Goal: Task Accomplishment & Management: Use online tool/utility

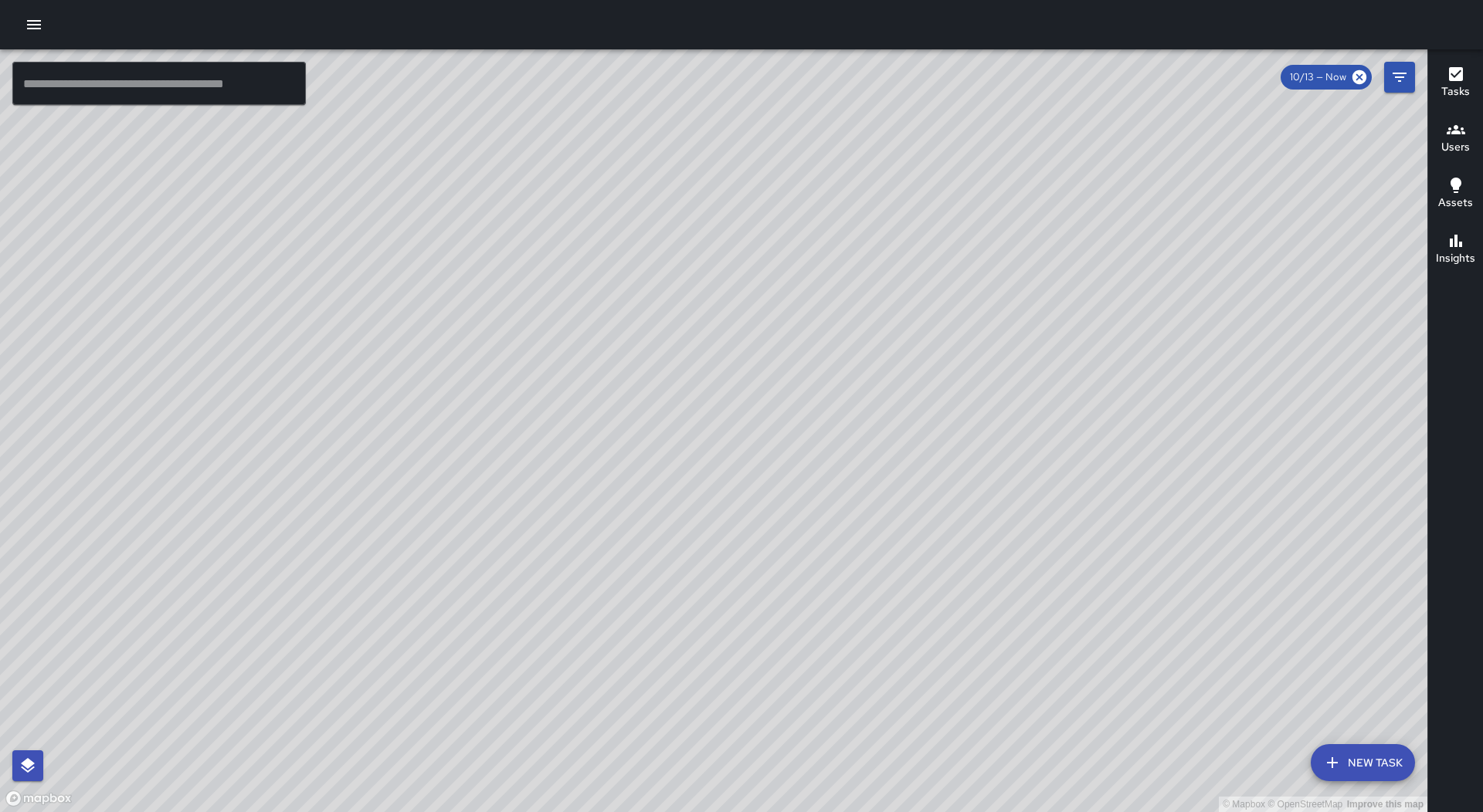
drag, startPoint x: 25, startPoint y: 19, endPoint x: 28, endPoint y: 29, distance: 10.4
click at [27, 19] on icon "button" at bounding box center [33, 24] width 18 height 18
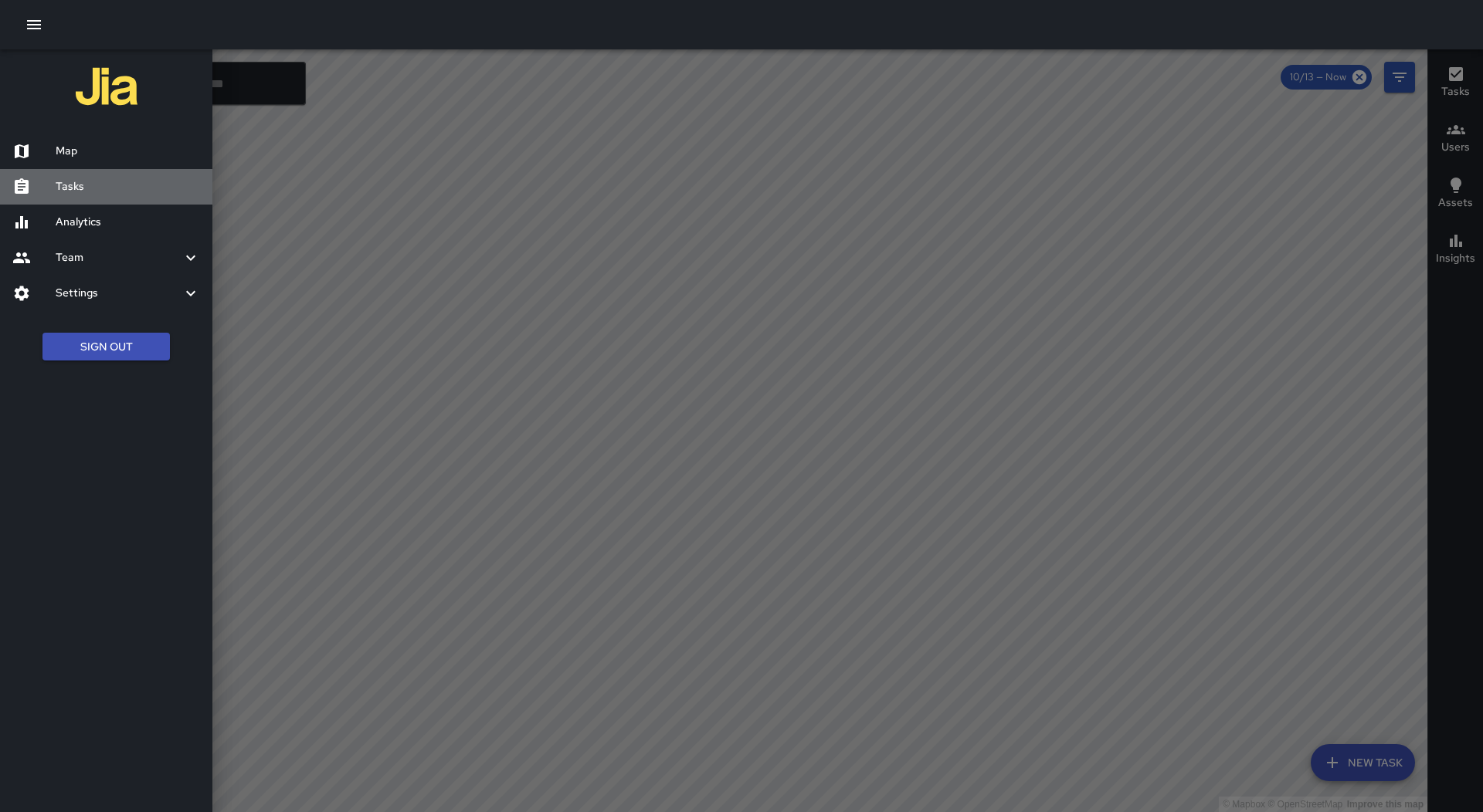
click at [85, 178] on h6 "Tasks" at bounding box center [128, 187] width 145 height 17
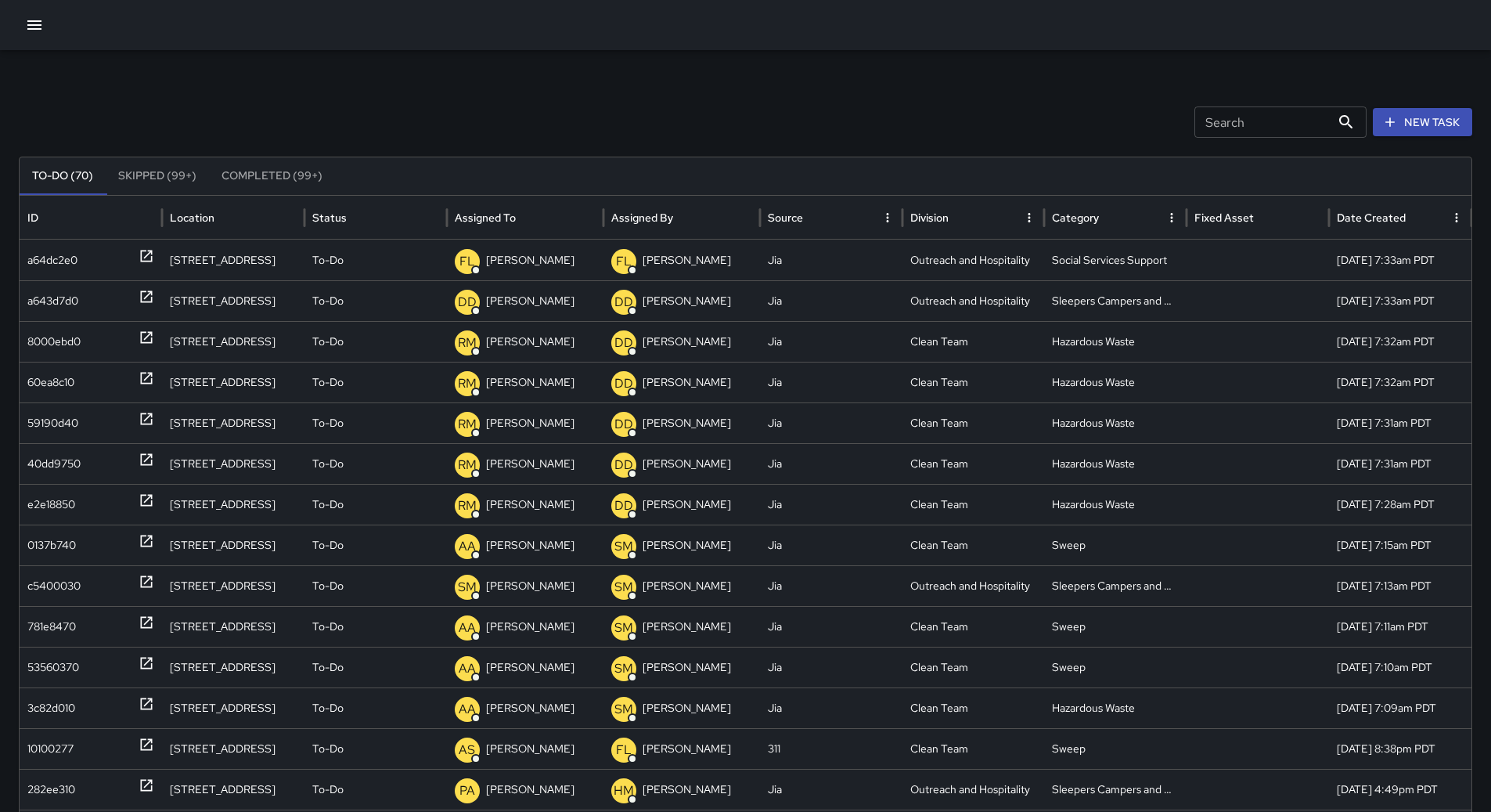
click at [531, 211] on icon "Sort" at bounding box center [529, 218] width 14 height 14
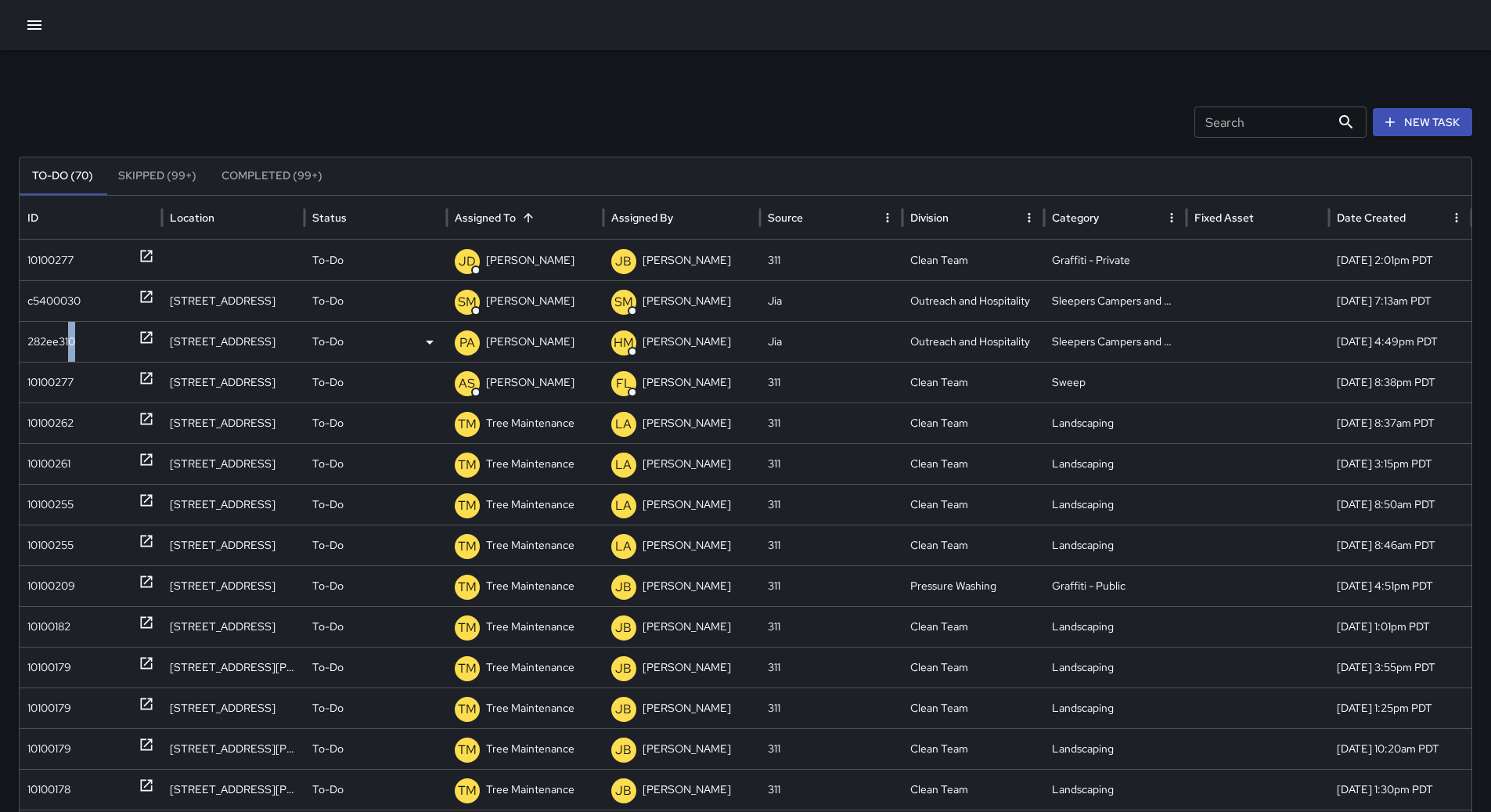
click at [75, 329] on div "282ee310" at bounding box center [51, 341] width 48 height 40
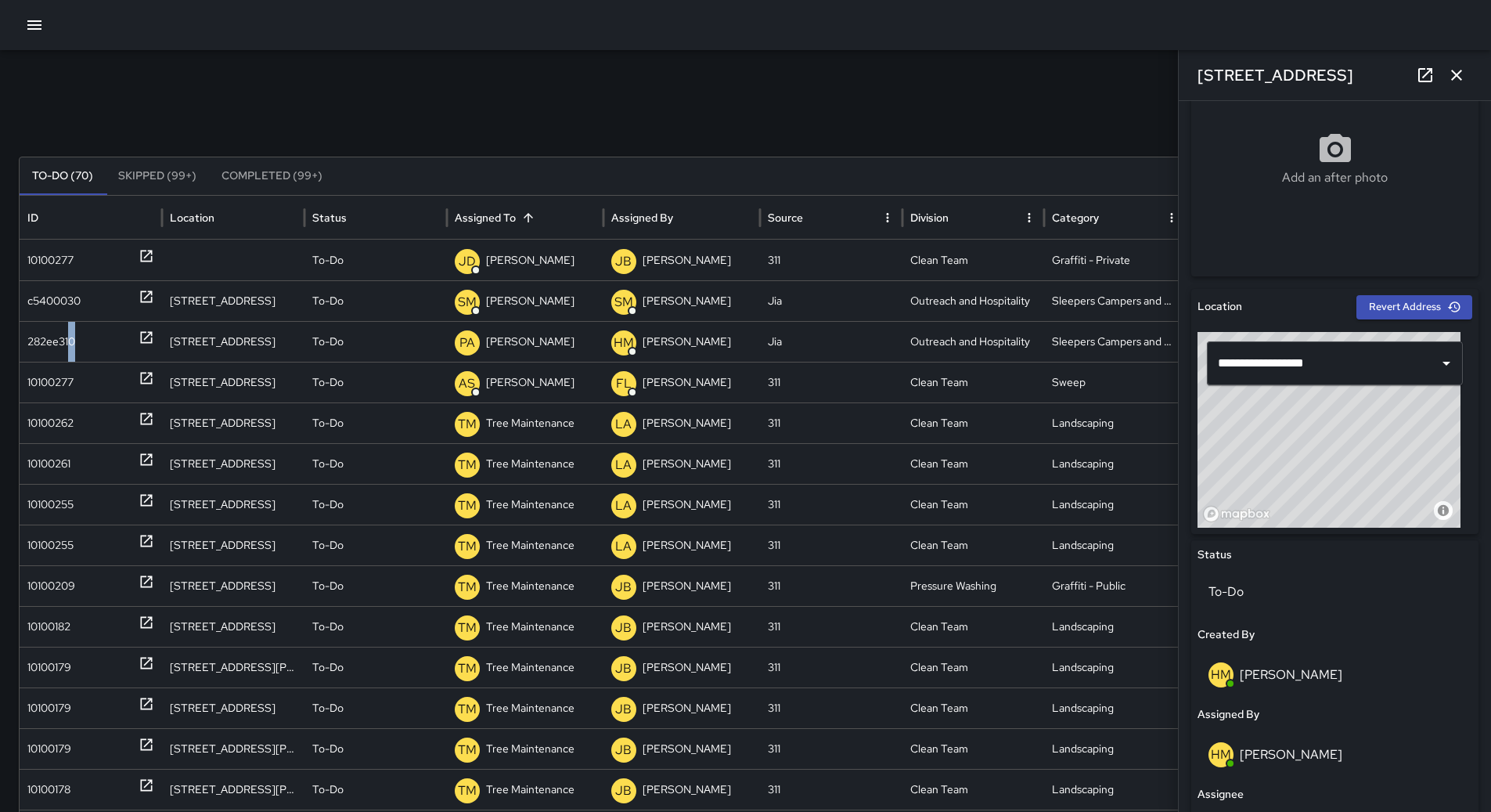
scroll to position [835, 0]
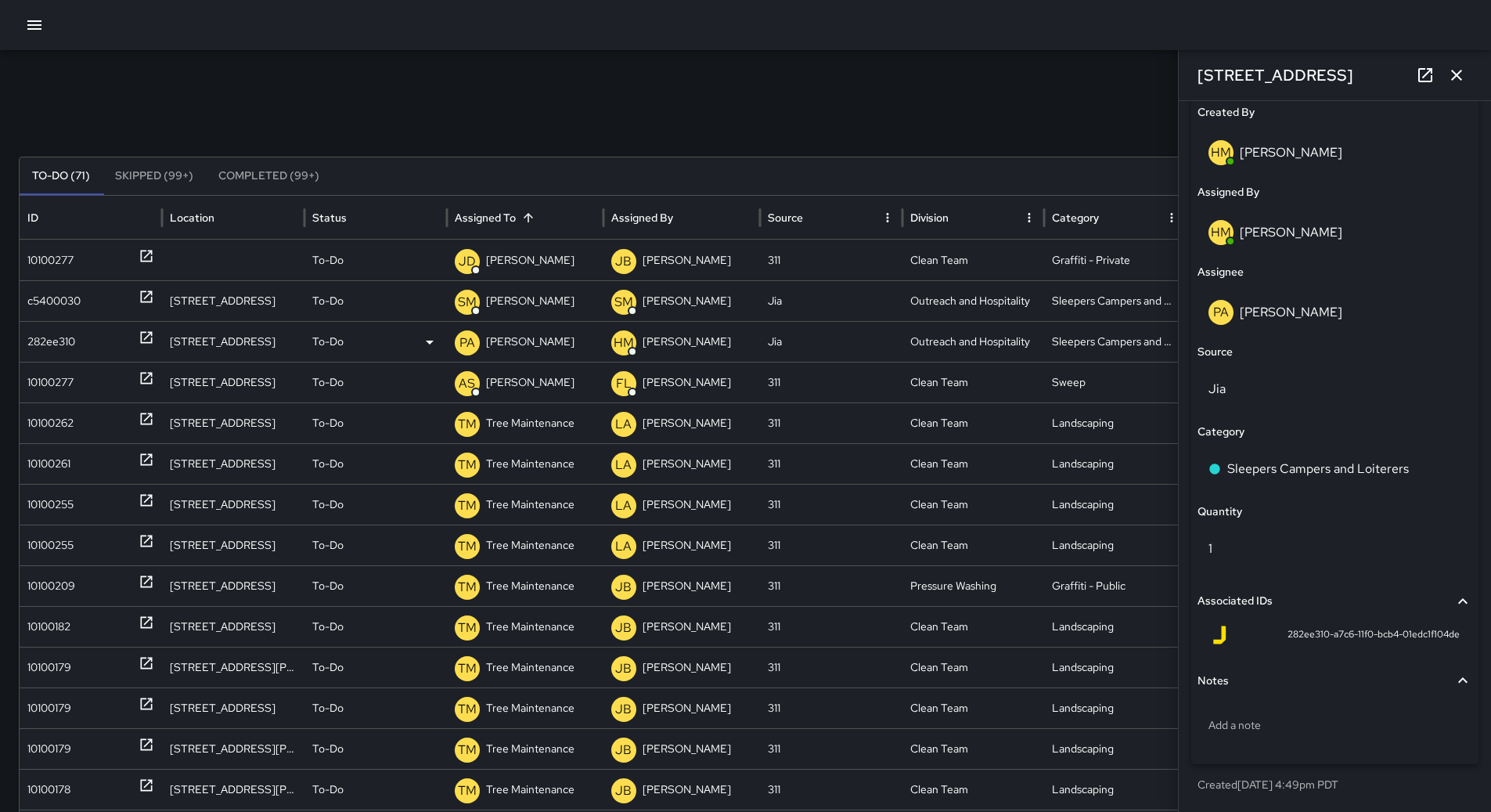
click at [59, 332] on div "282ee310" at bounding box center [51, 341] width 48 height 40
click at [547, 332] on p "[PERSON_NAME]" at bounding box center [531, 341] width 88 height 40
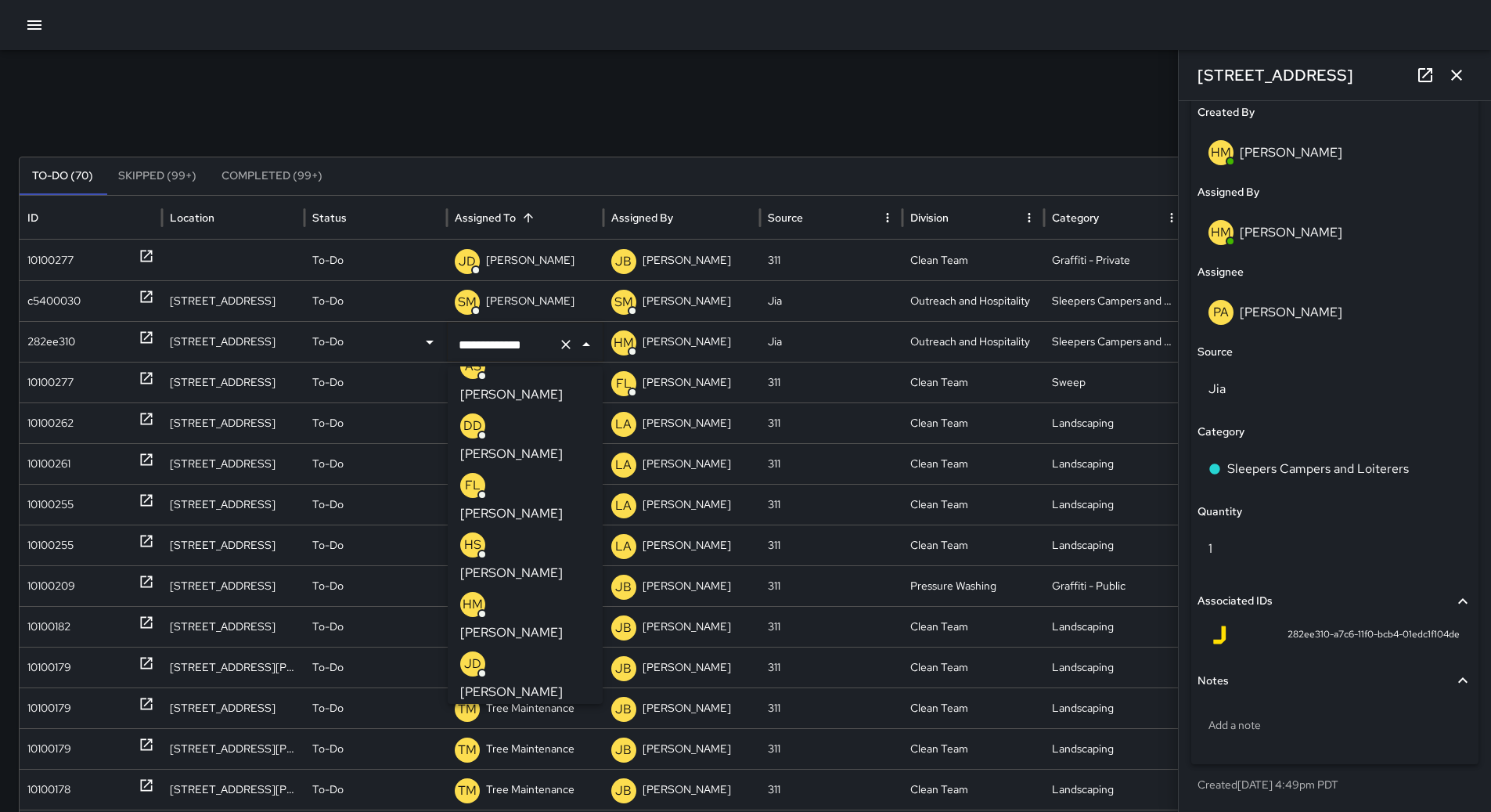
scroll to position [37, 0]
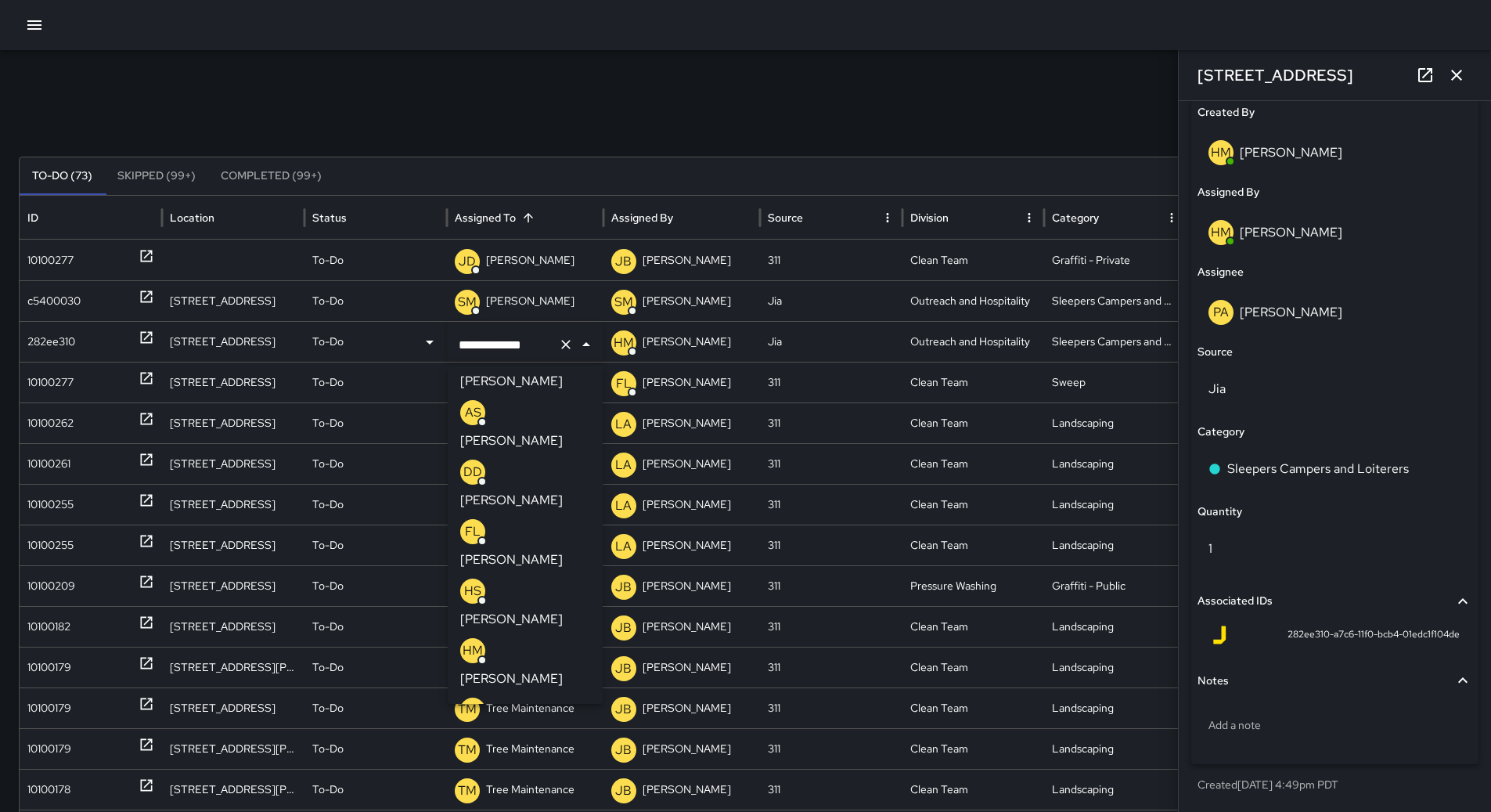
drag, startPoint x: 602, startPoint y: 94, endPoint x: 614, endPoint y: 85, distance: 15.0
click at [604, 93] on div "**********" at bounding box center [745, 494] width 1491 height 889
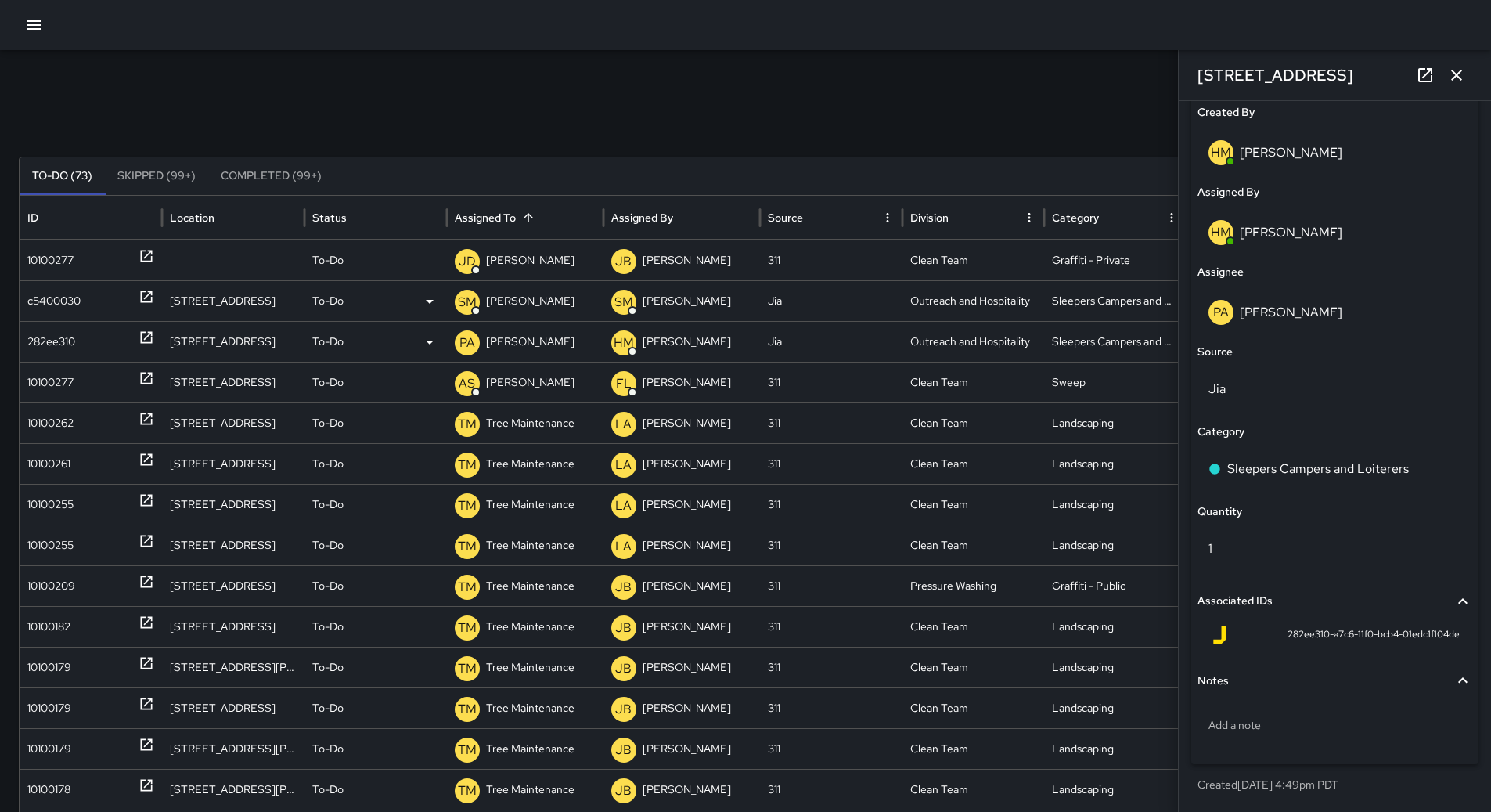
click at [102, 296] on div "c5400030" at bounding box center [91, 300] width 127 height 40
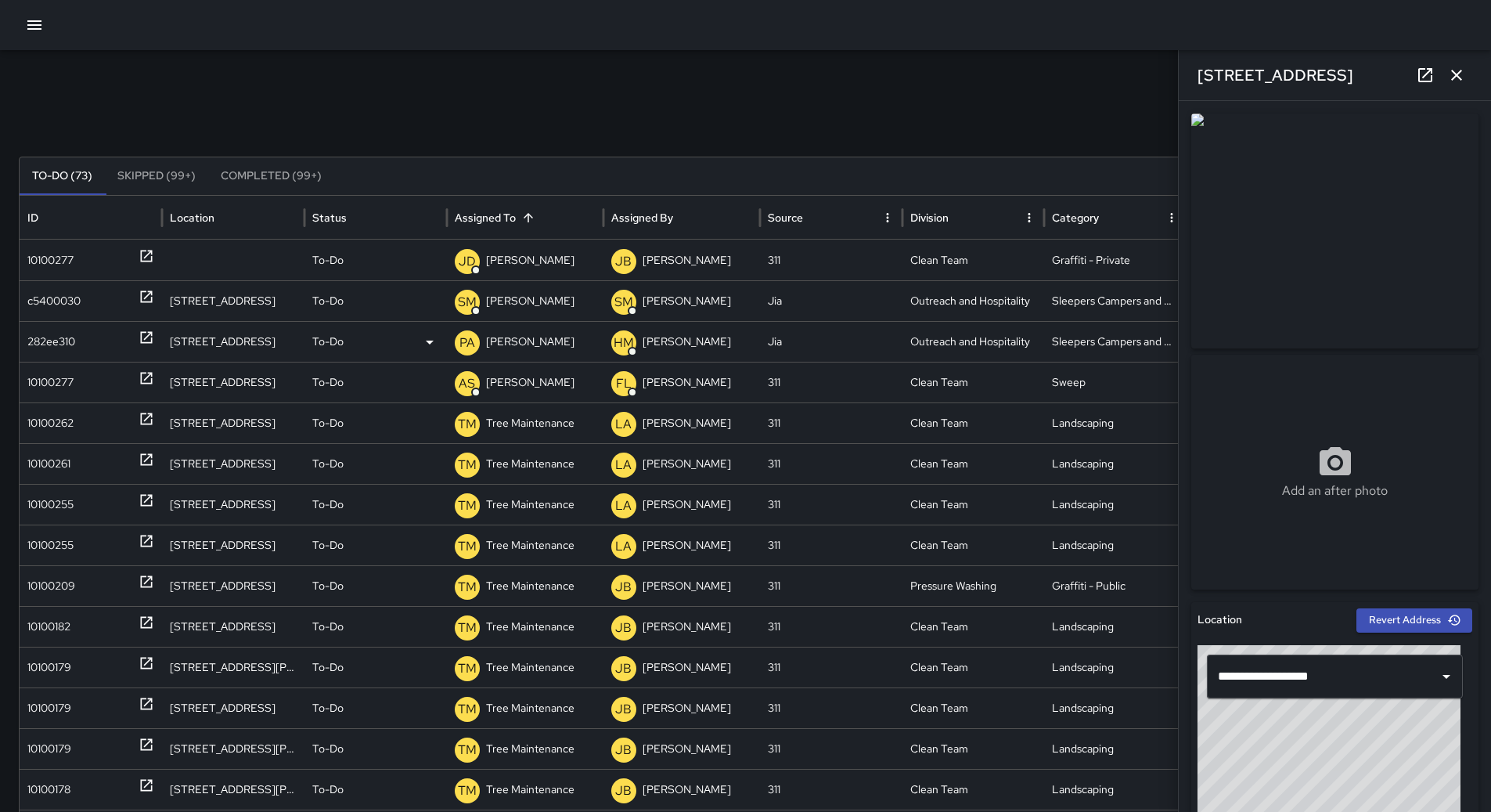
click at [67, 335] on div "282ee310" at bounding box center [51, 341] width 48 height 40
click at [523, 344] on p "[PERSON_NAME]" at bounding box center [531, 341] width 88 height 40
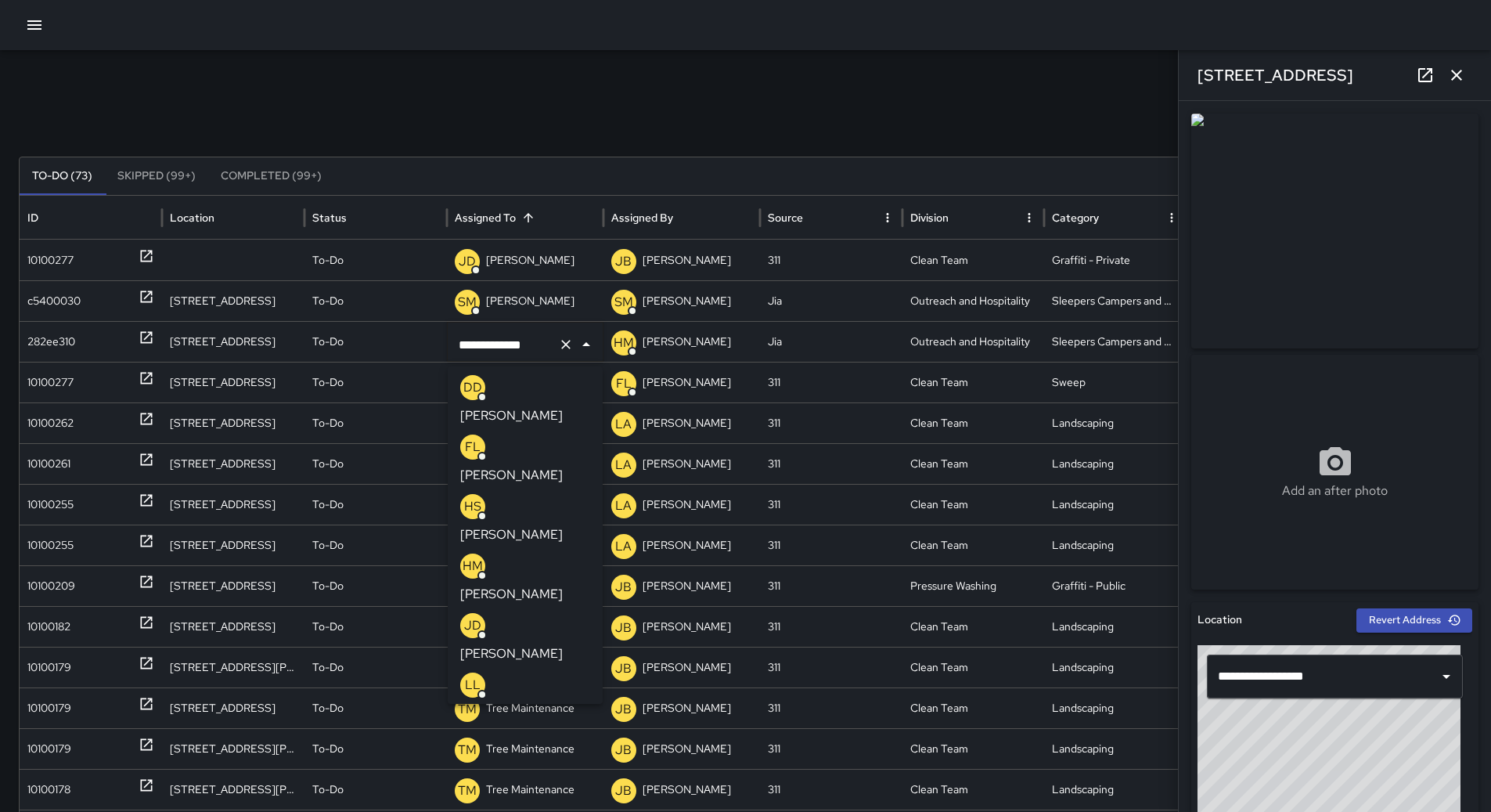
scroll to position [0, 0]
click at [555, 587] on p "[PERSON_NAME]" at bounding box center [511, 596] width 102 height 19
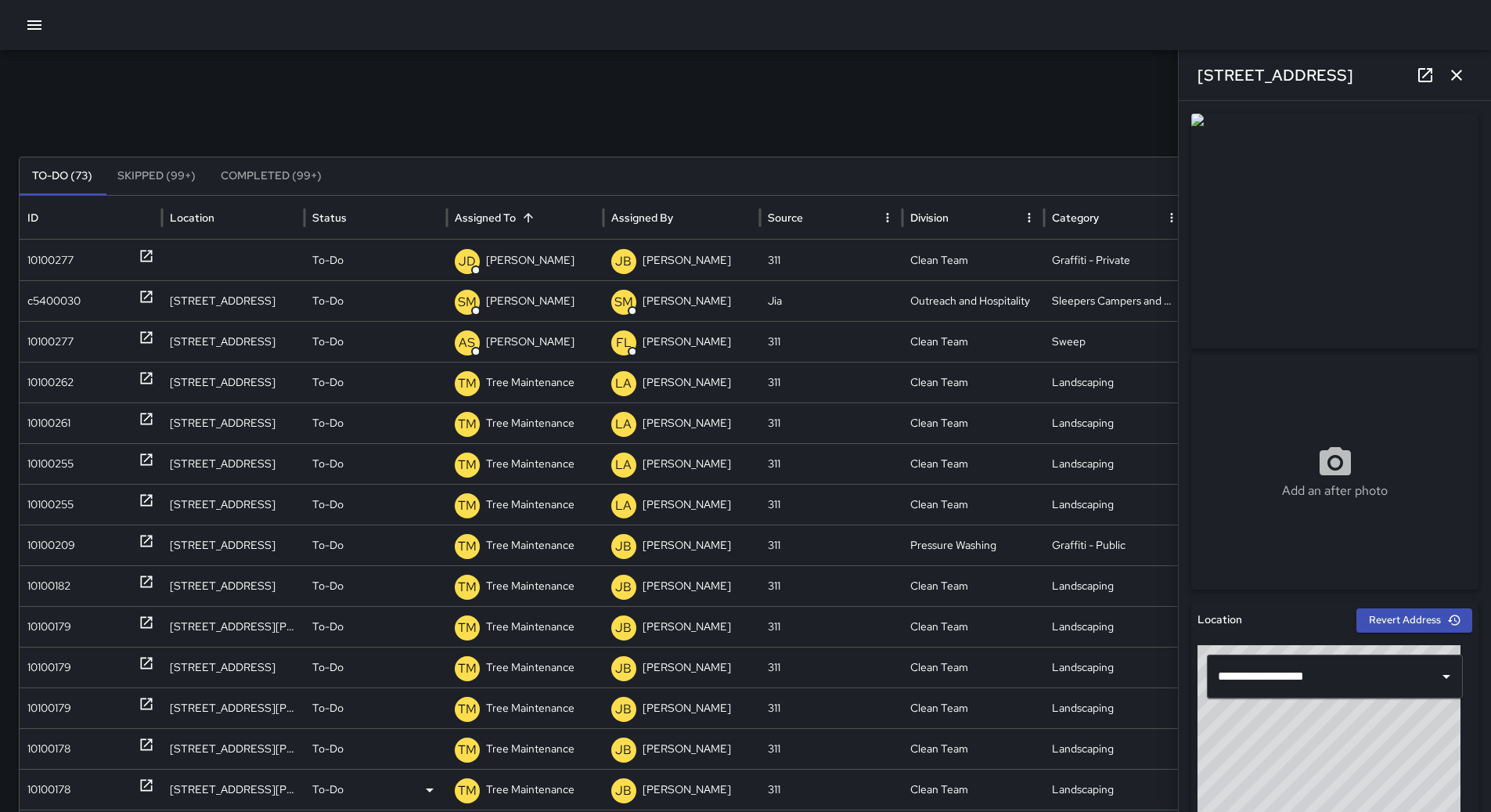
scroll to position [439, 0]
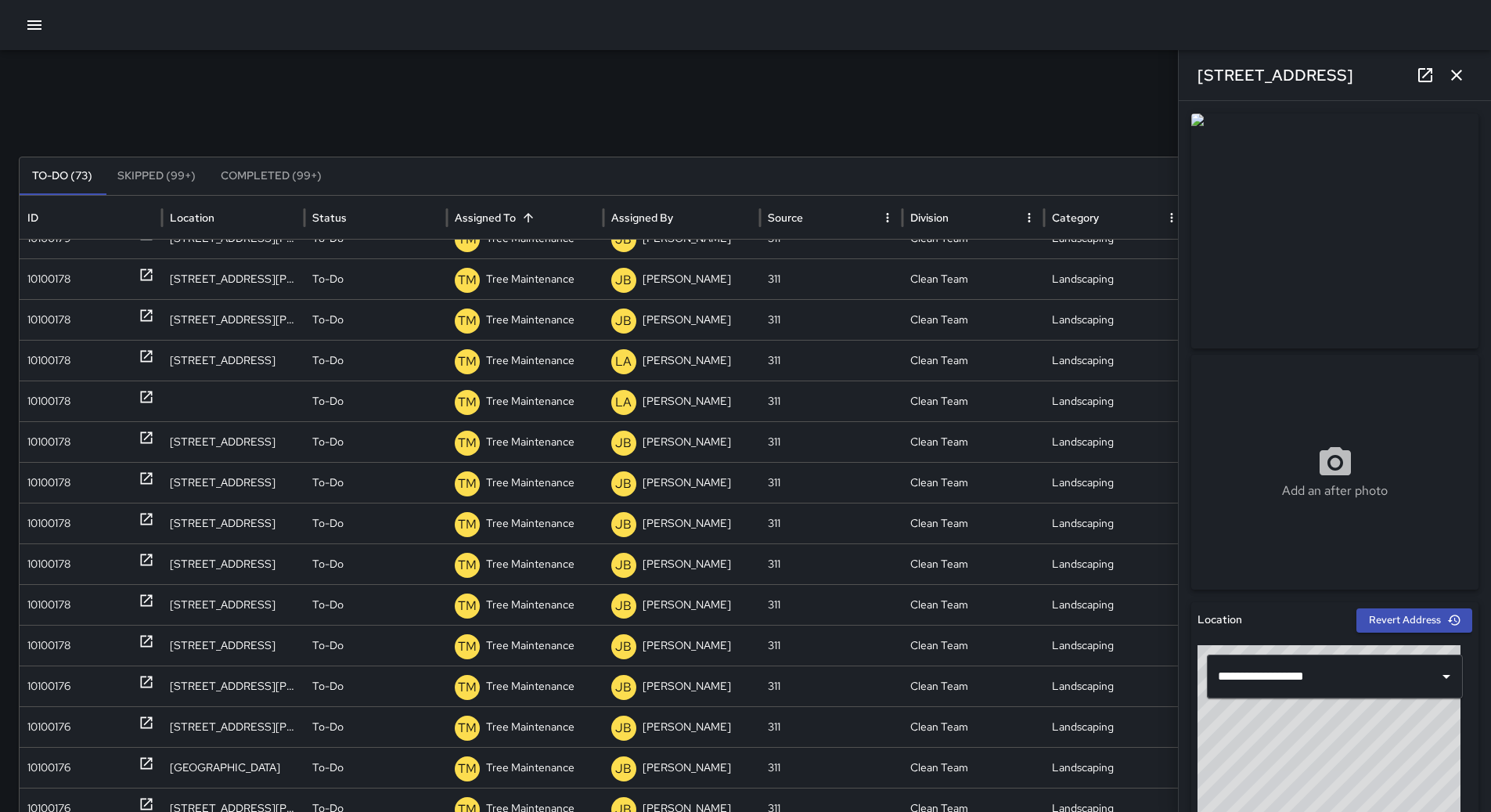
click at [1453, 79] on icon "button" at bounding box center [1457, 75] width 11 height 11
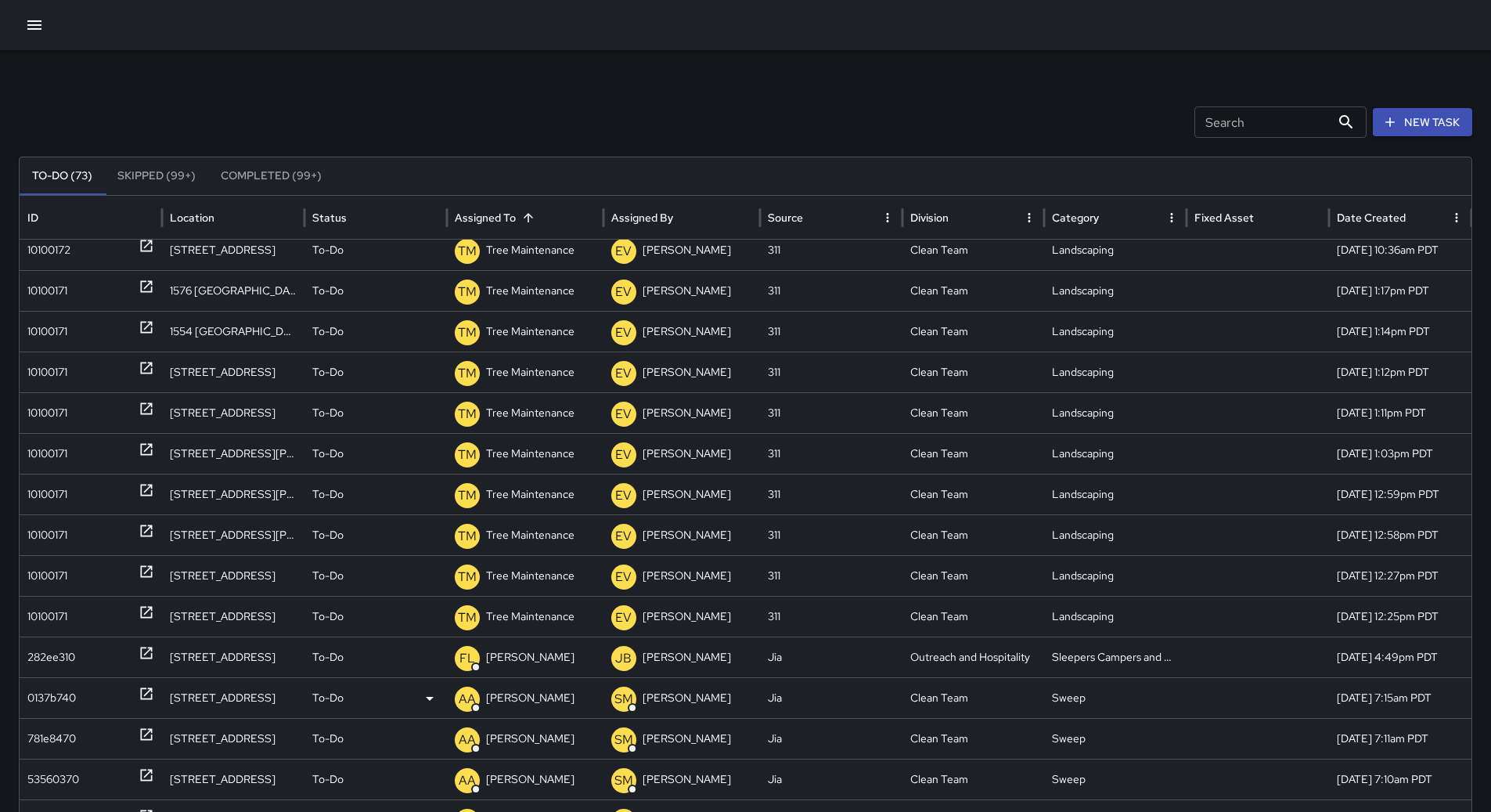
scroll to position [0, 0]
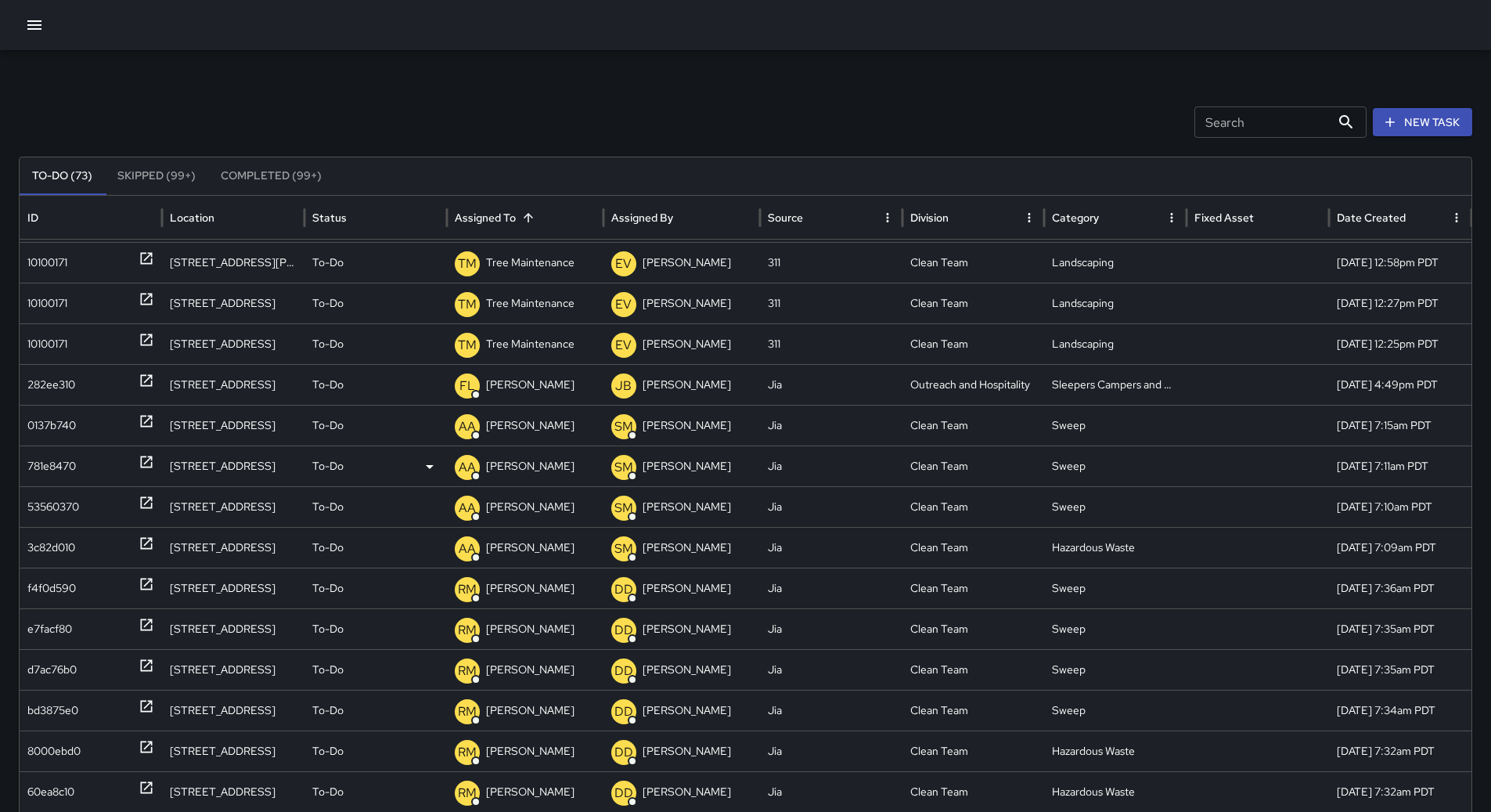
click at [53, 452] on div "781e8470" at bounding box center [51, 466] width 49 height 40
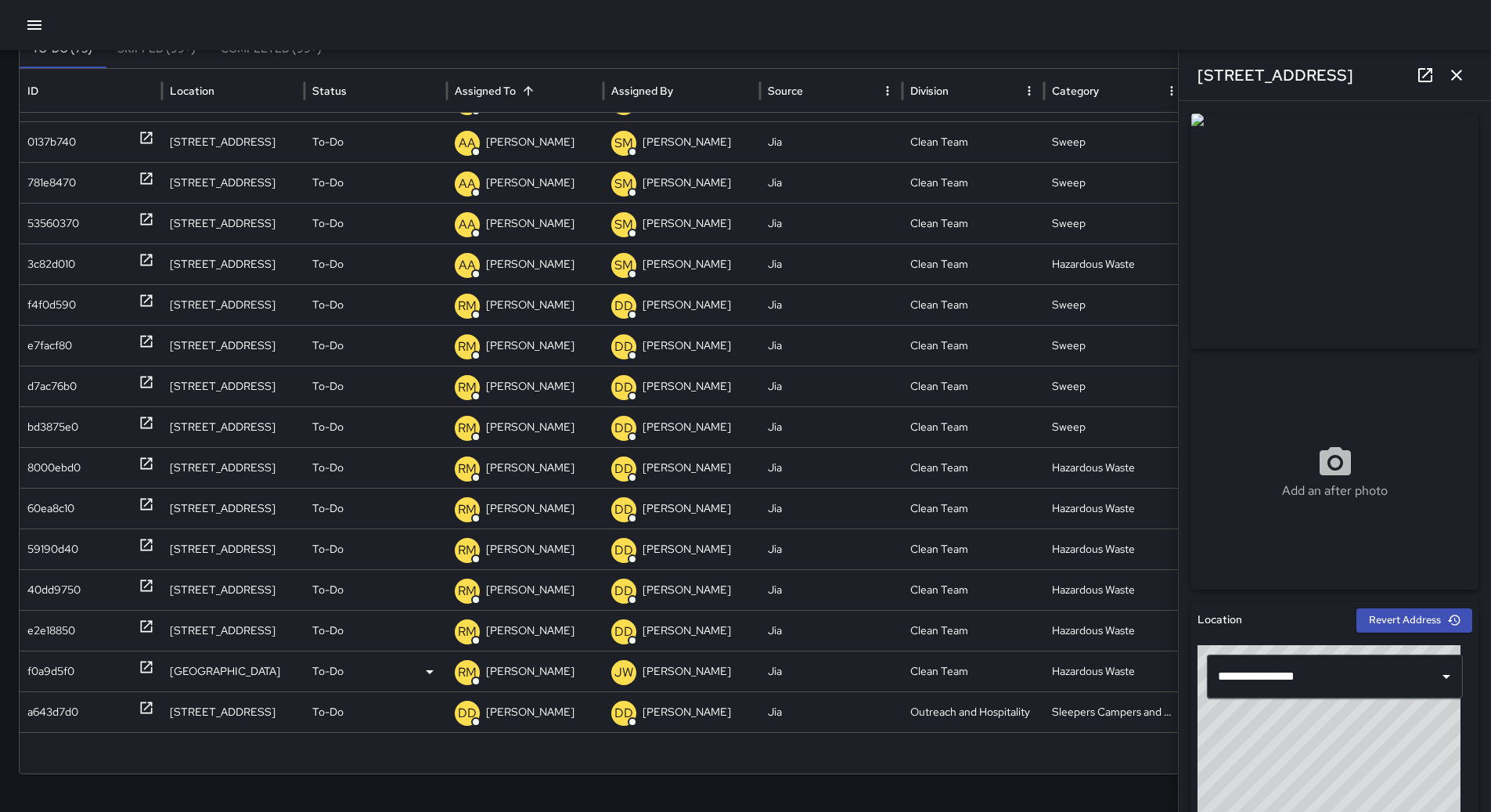
click at [39, 663] on div "f0a9d5f0" at bounding box center [50, 671] width 47 height 40
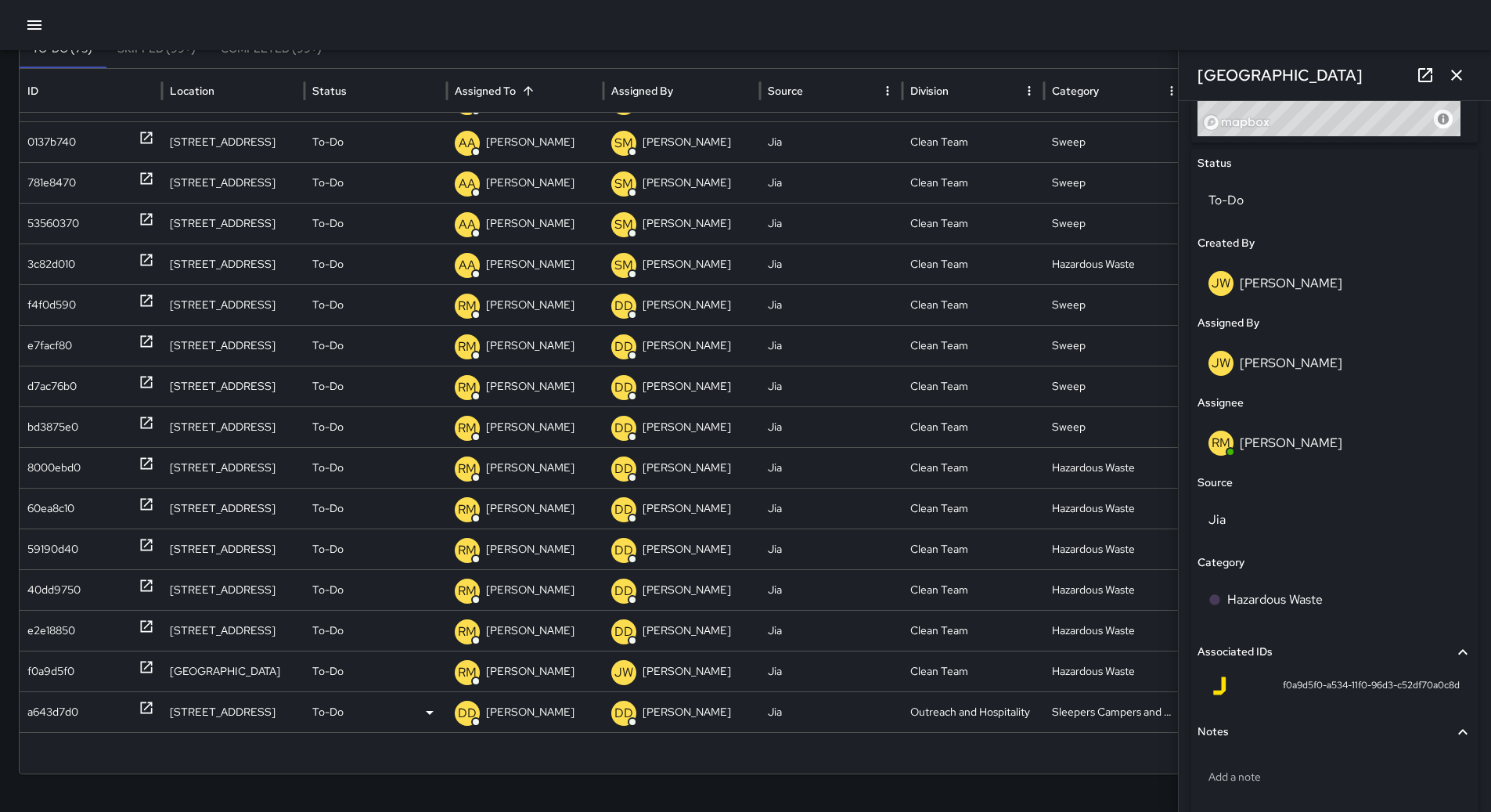
click at [92, 702] on div "a643d7d0" at bounding box center [91, 711] width 127 height 40
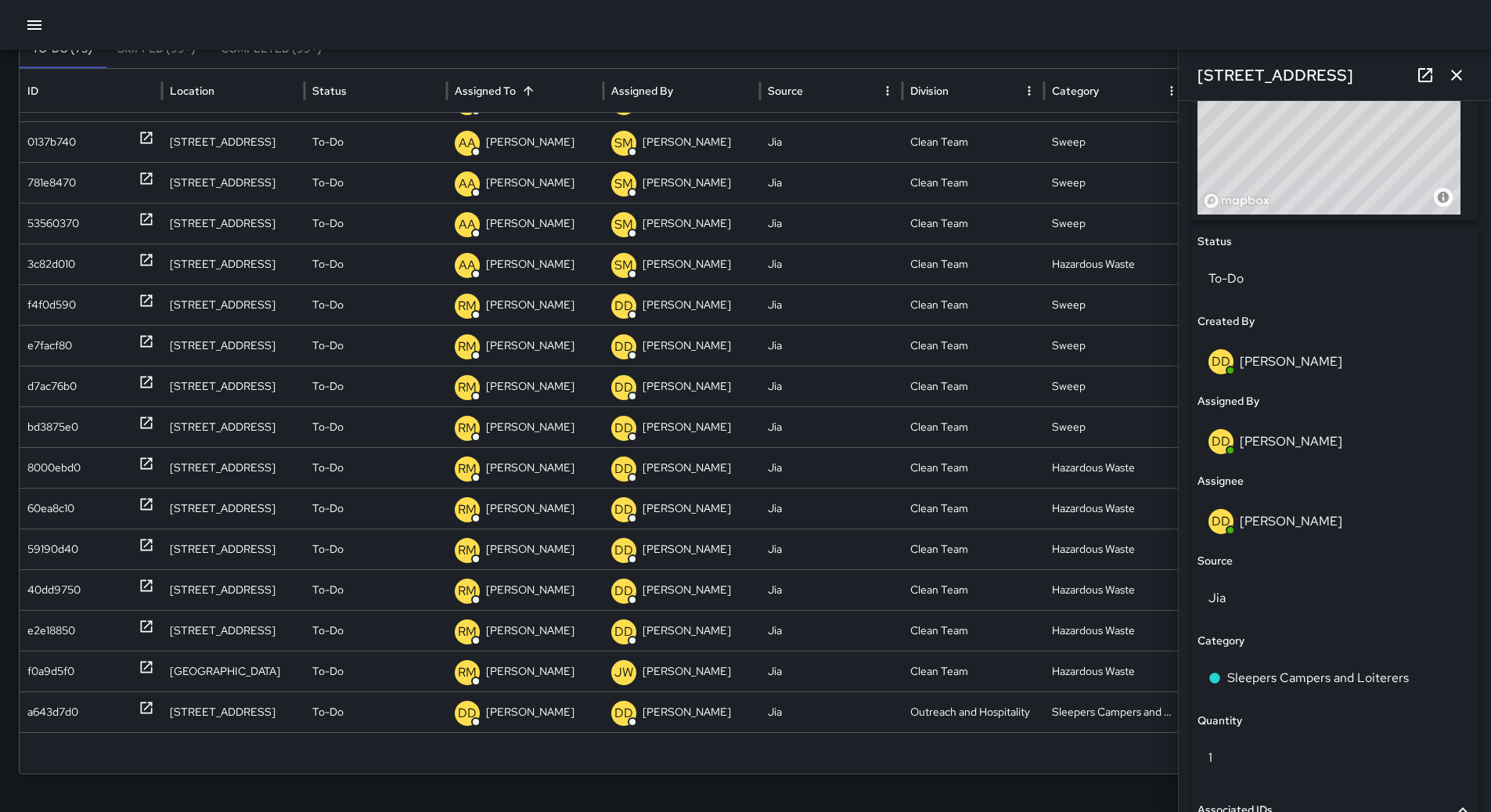
click at [34, 29] on icon "button" at bounding box center [34, 25] width 14 height 10
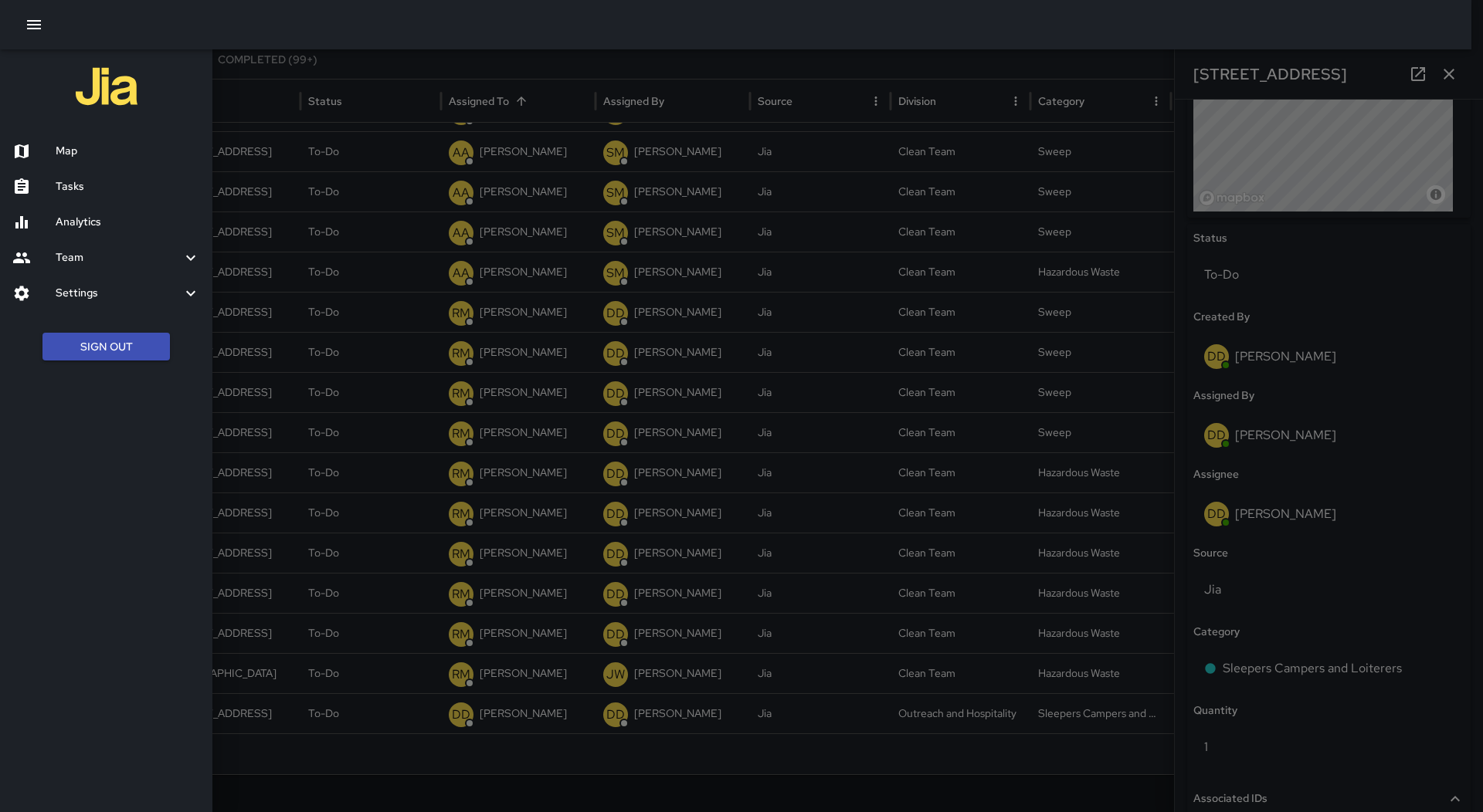
click at [96, 160] on div "Map" at bounding box center [106, 151] width 212 height 36
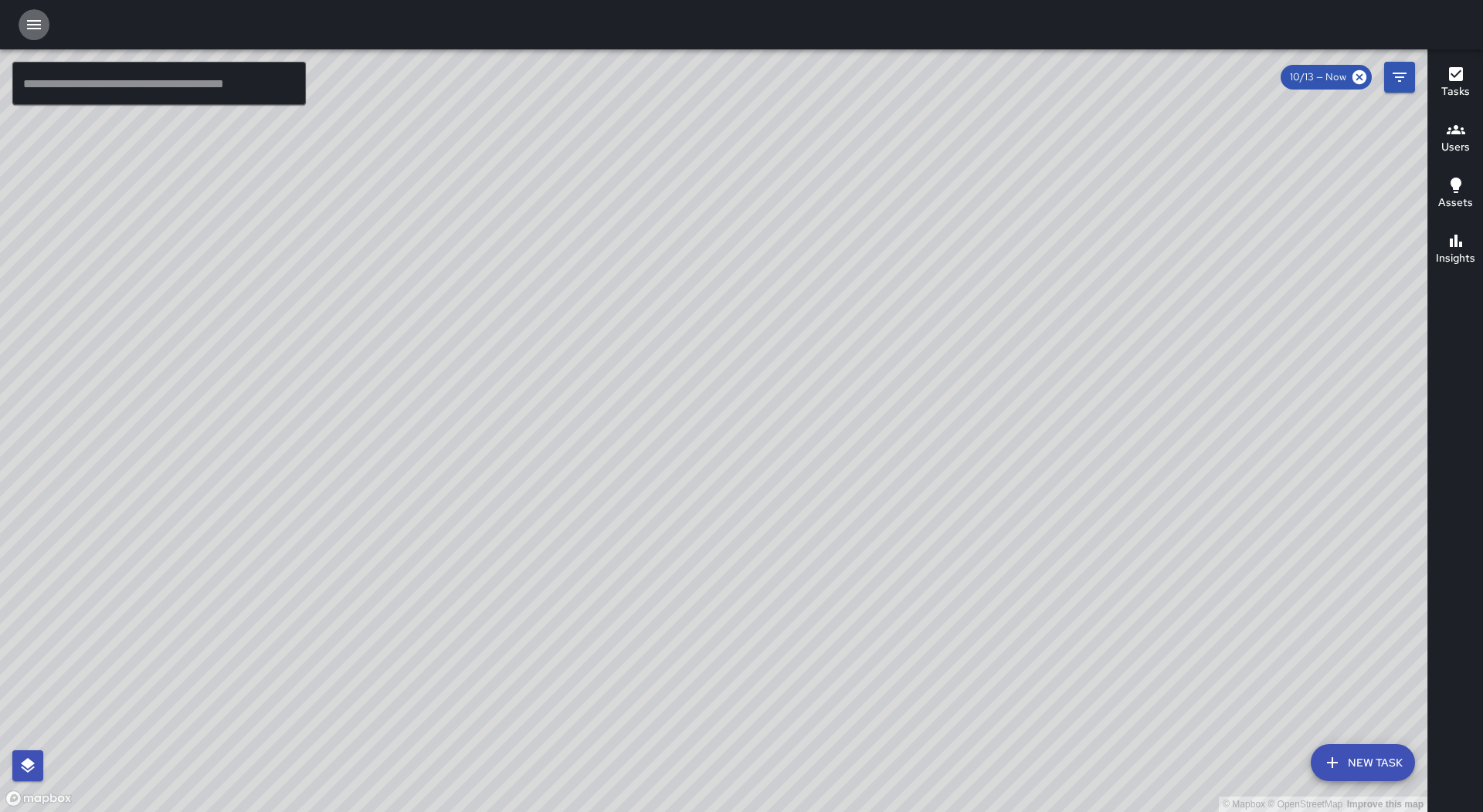
click at [37, 26] on icon "button" at bounding box center [33, 24] width 18 height 18
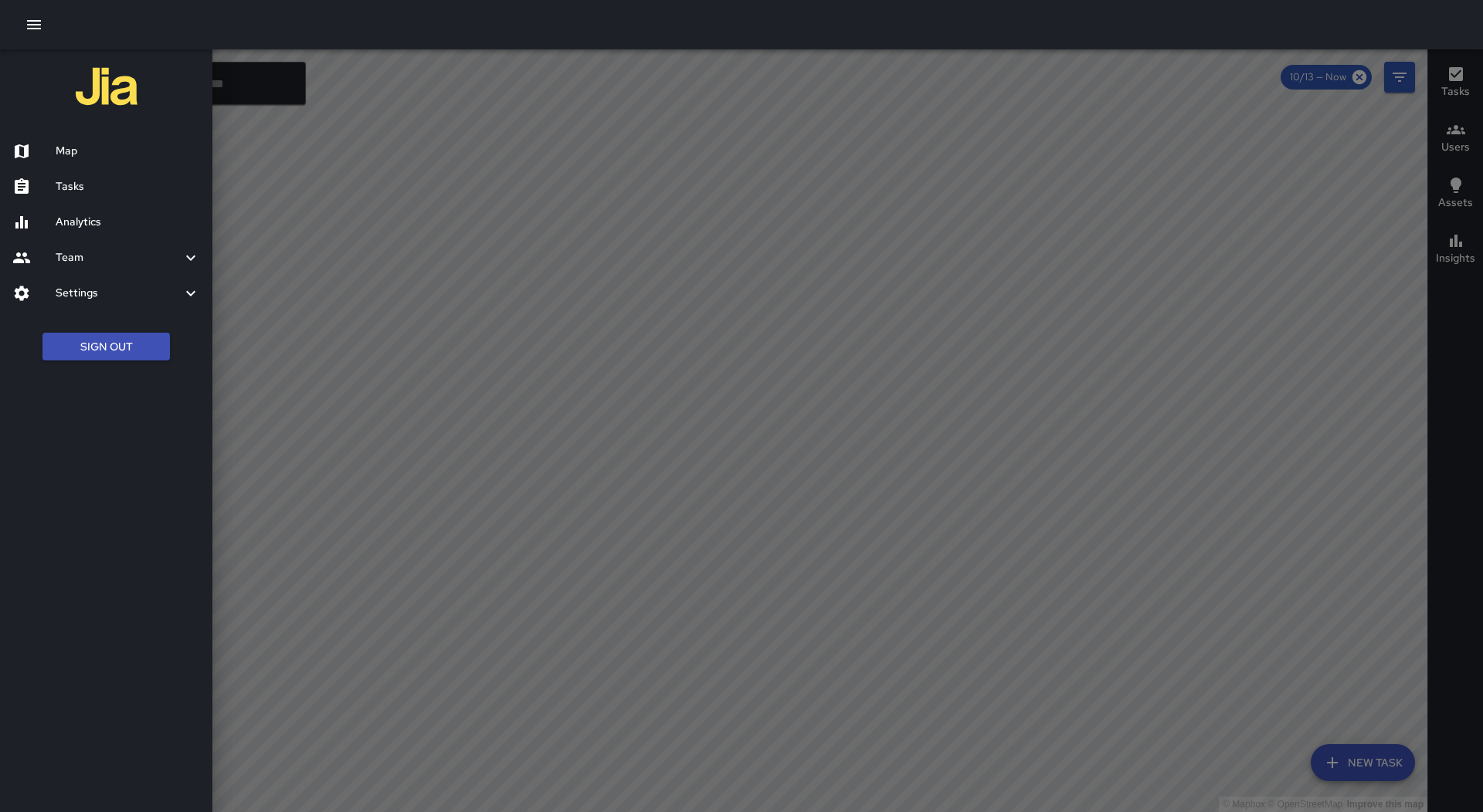
click at [50, 187] on div at bounding box center [34, 186] width 44 height 18
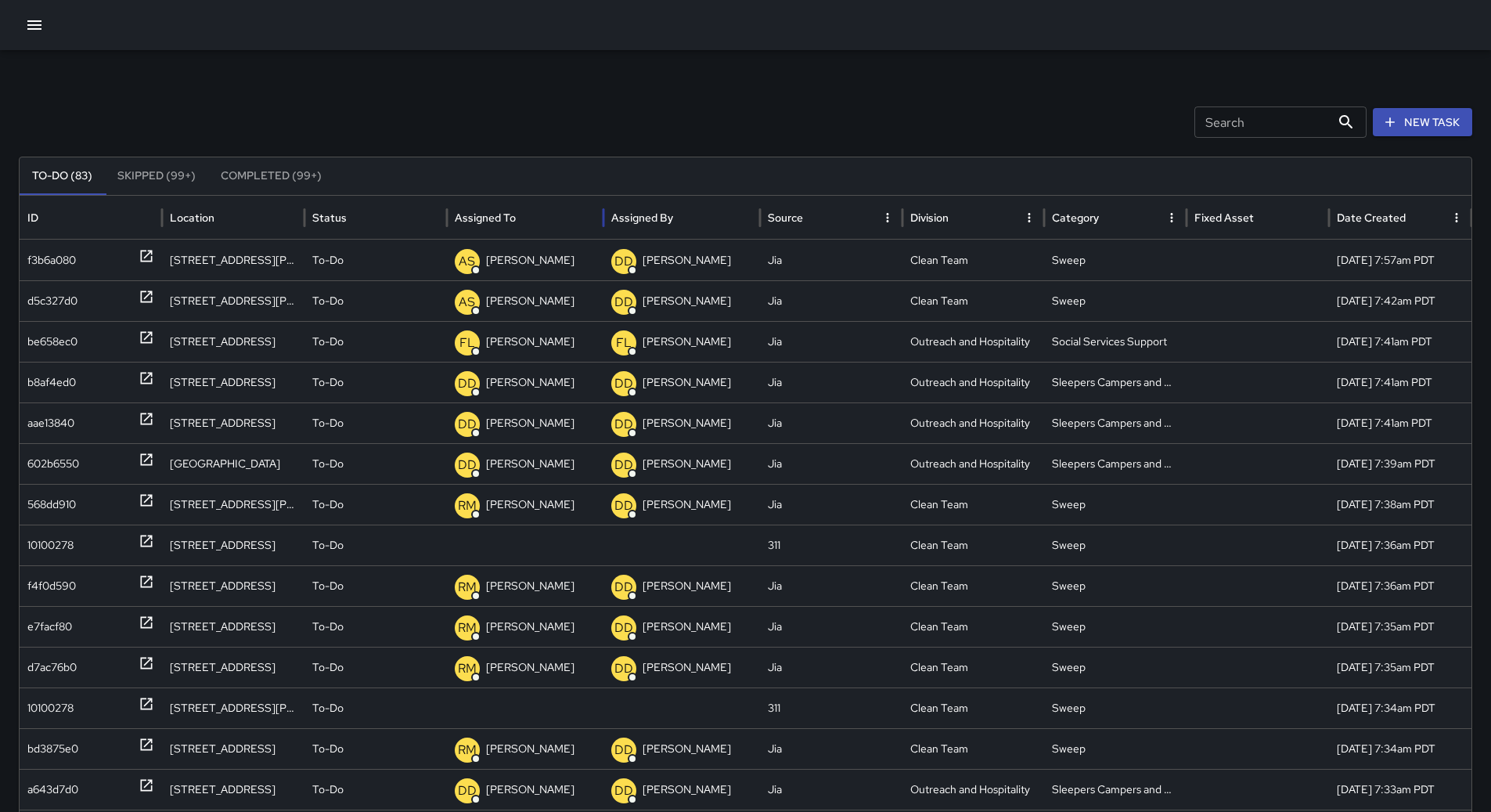
click at [553, 225] on div "Assigned To" at bounding box center [525, 217] width 141 height 43
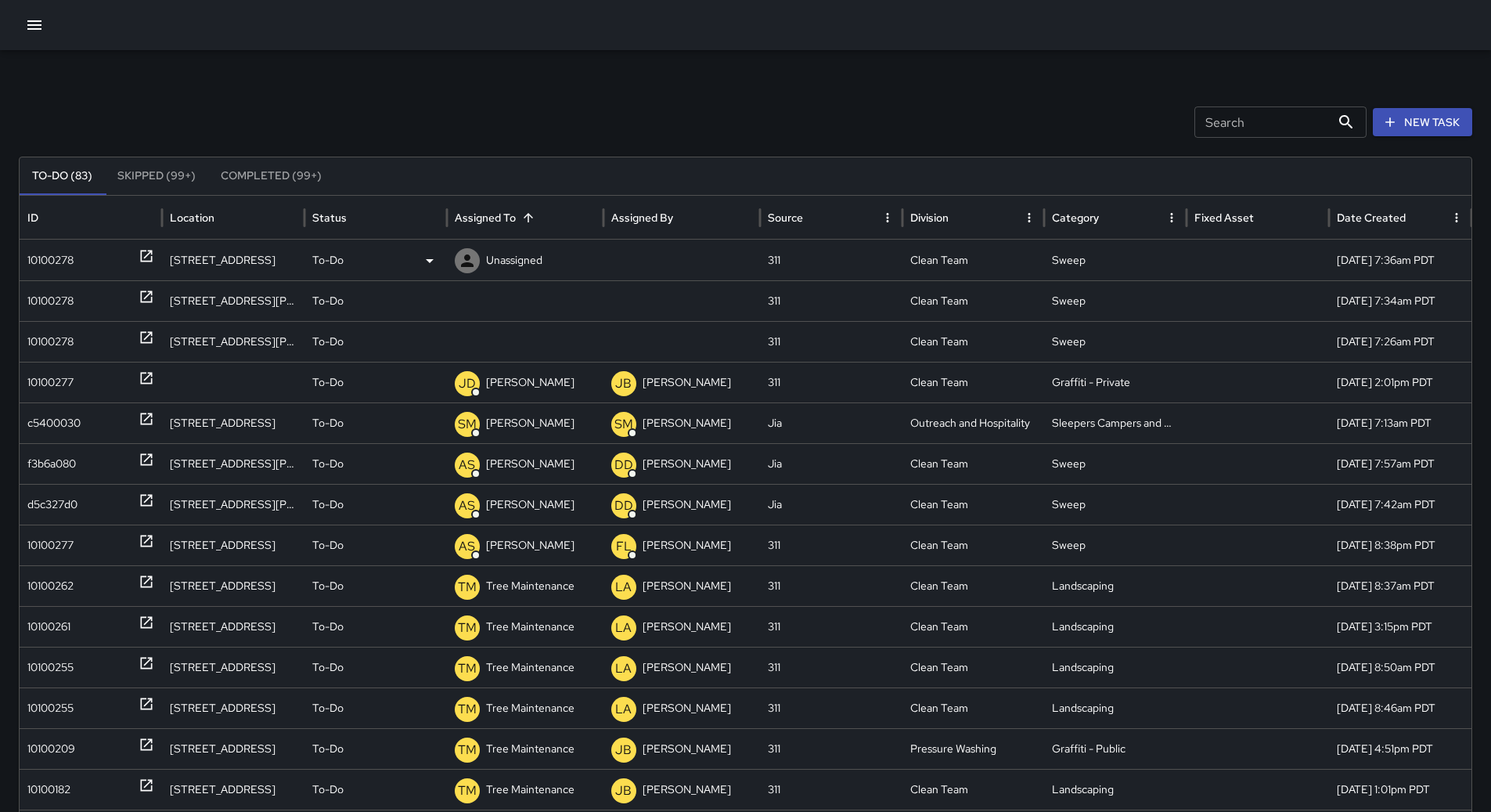
click at [94, 254] on div "10100278" at bounding box center [91, 259] width 127 height 40
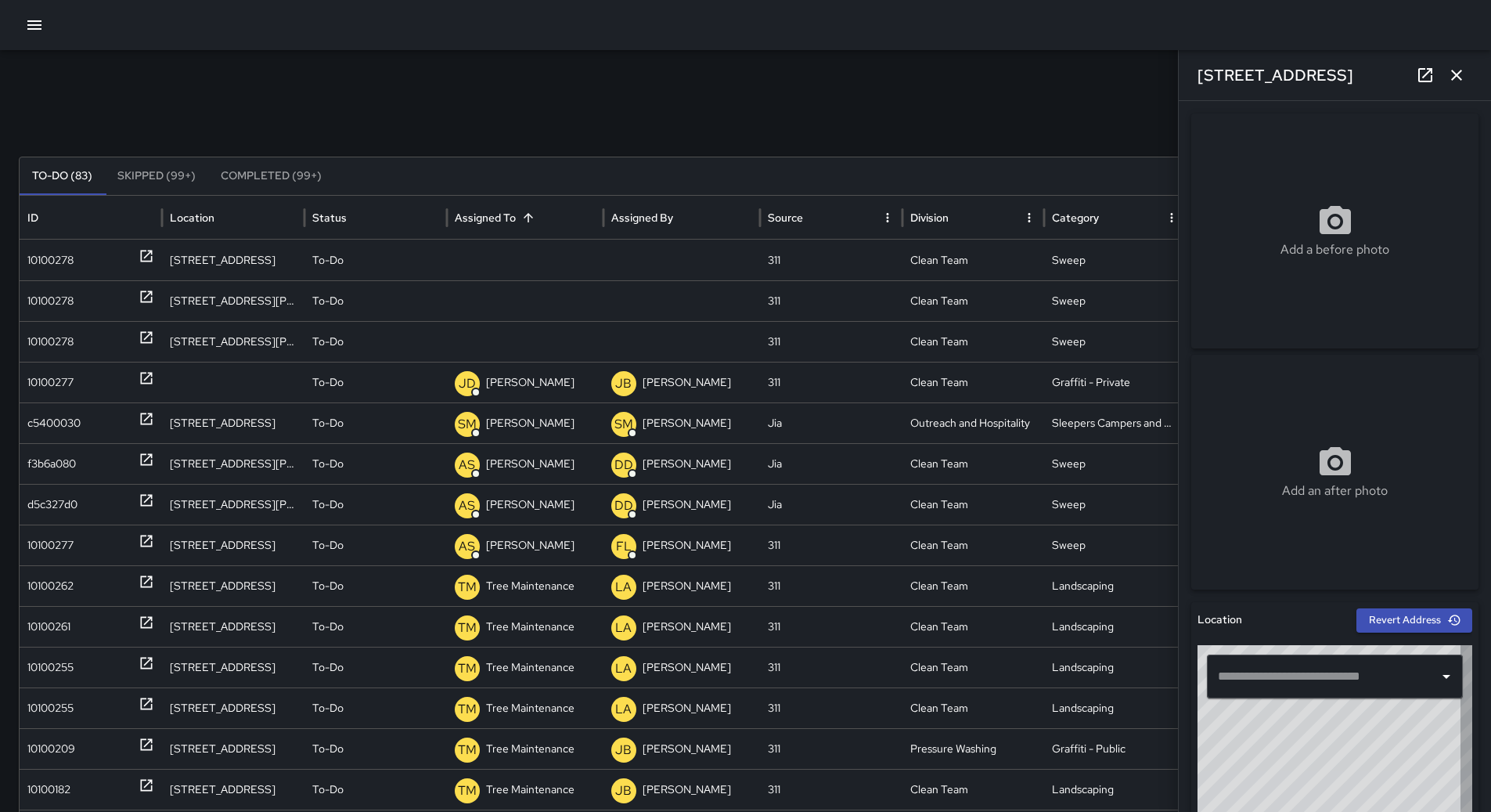
type input "**********"
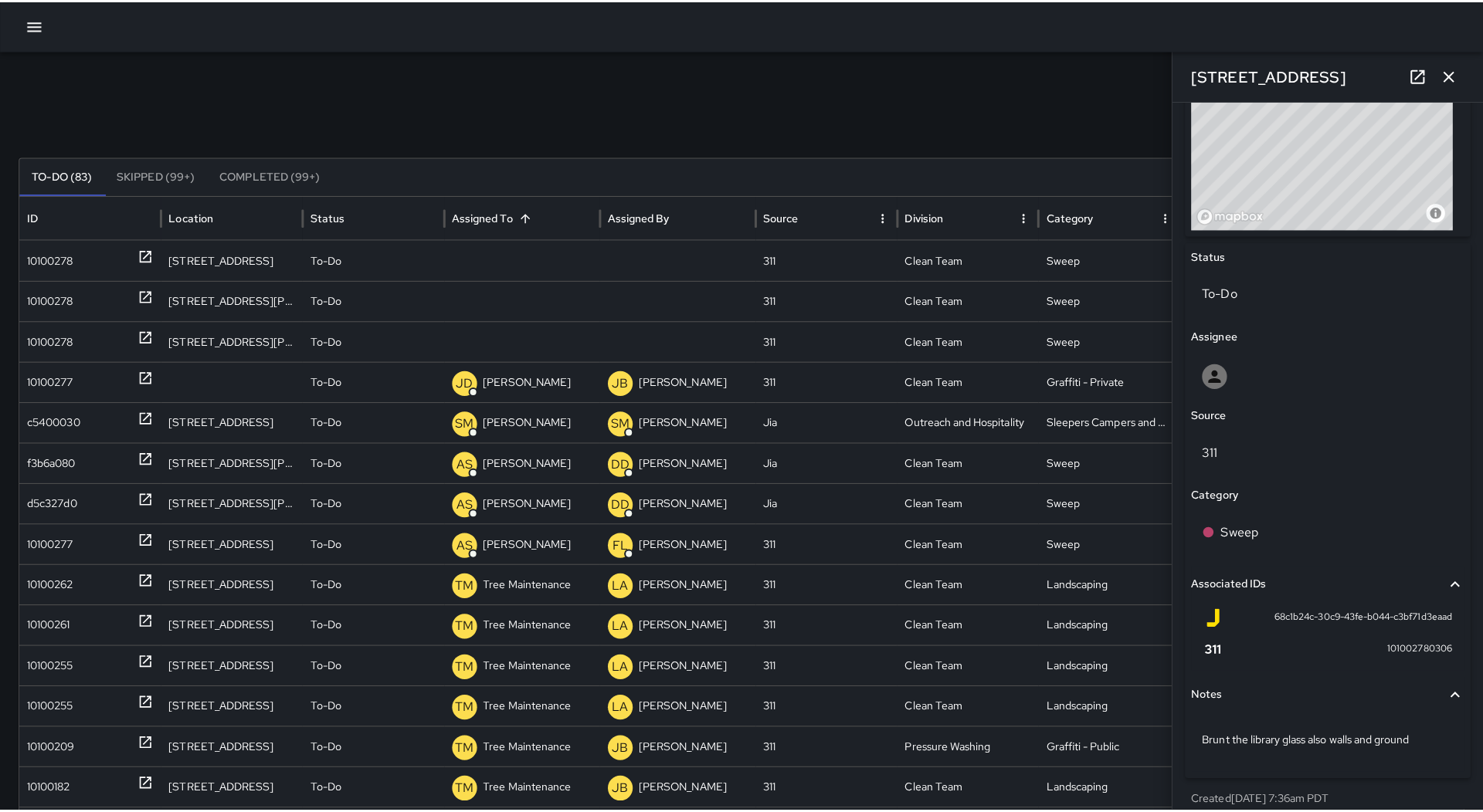
scroll to position [618, 0]
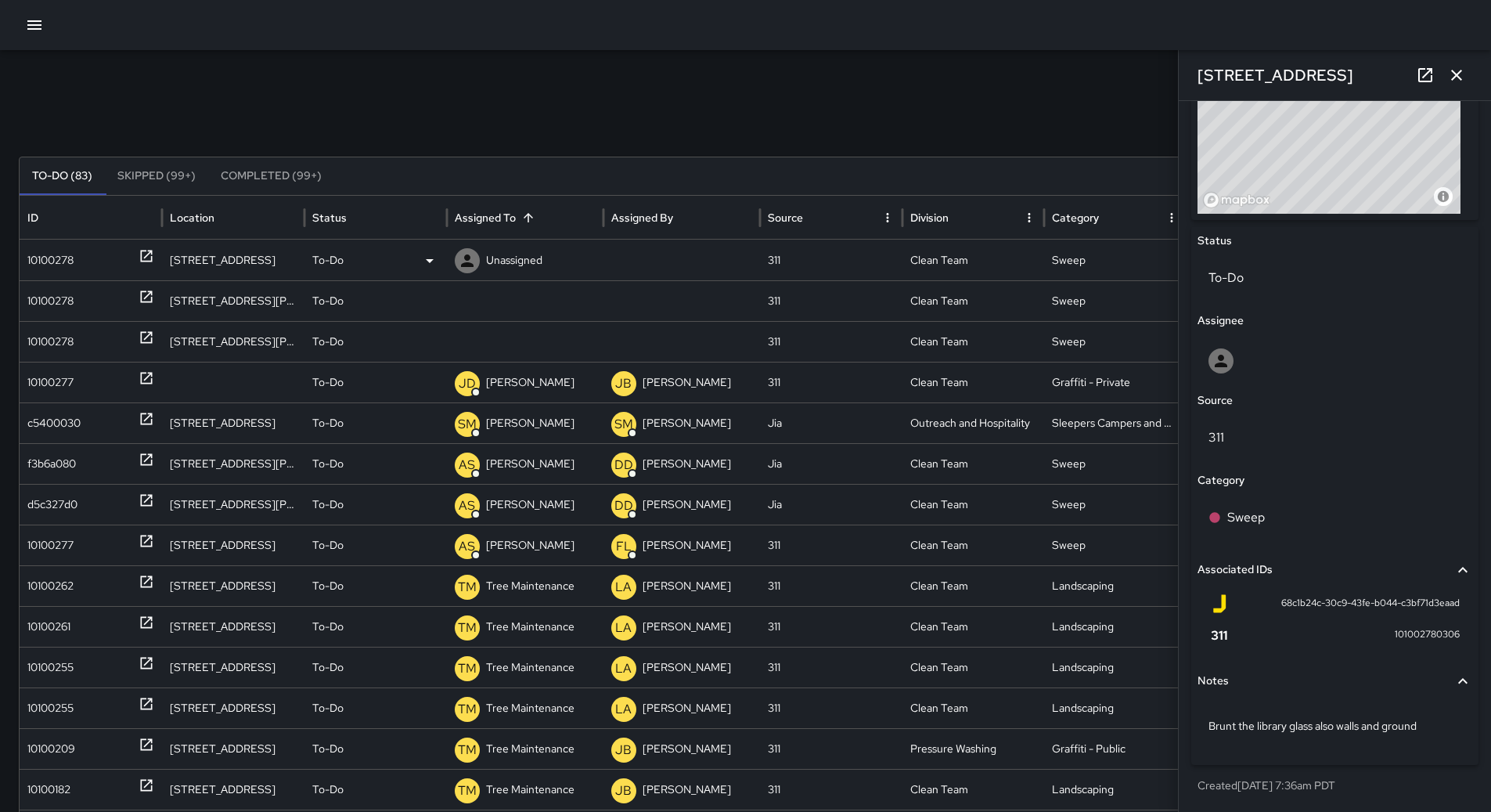
click at [422, 269] on icon at bounding box center [429, 260] width 19 height 19
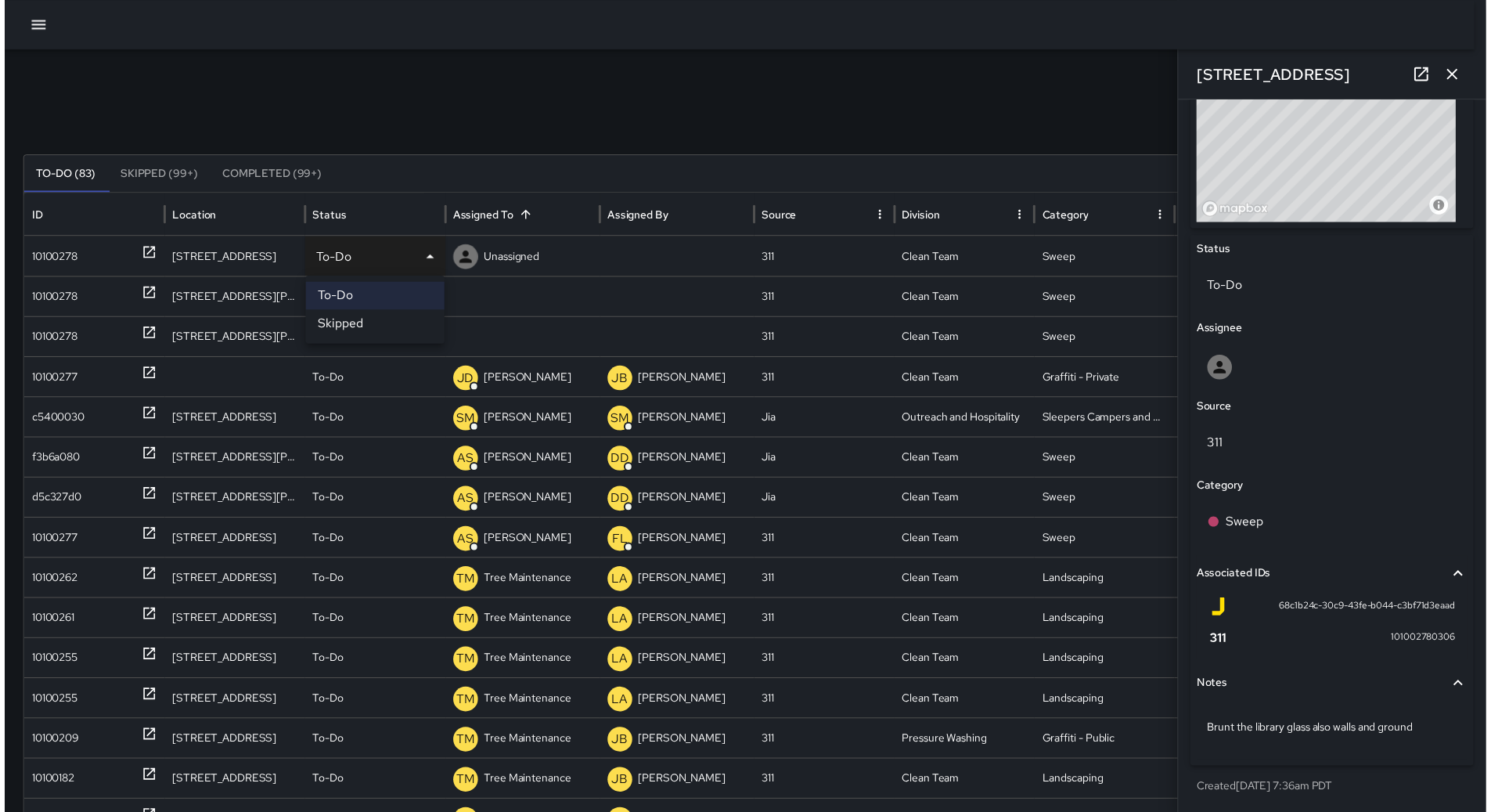
scroll to position [615, 0]
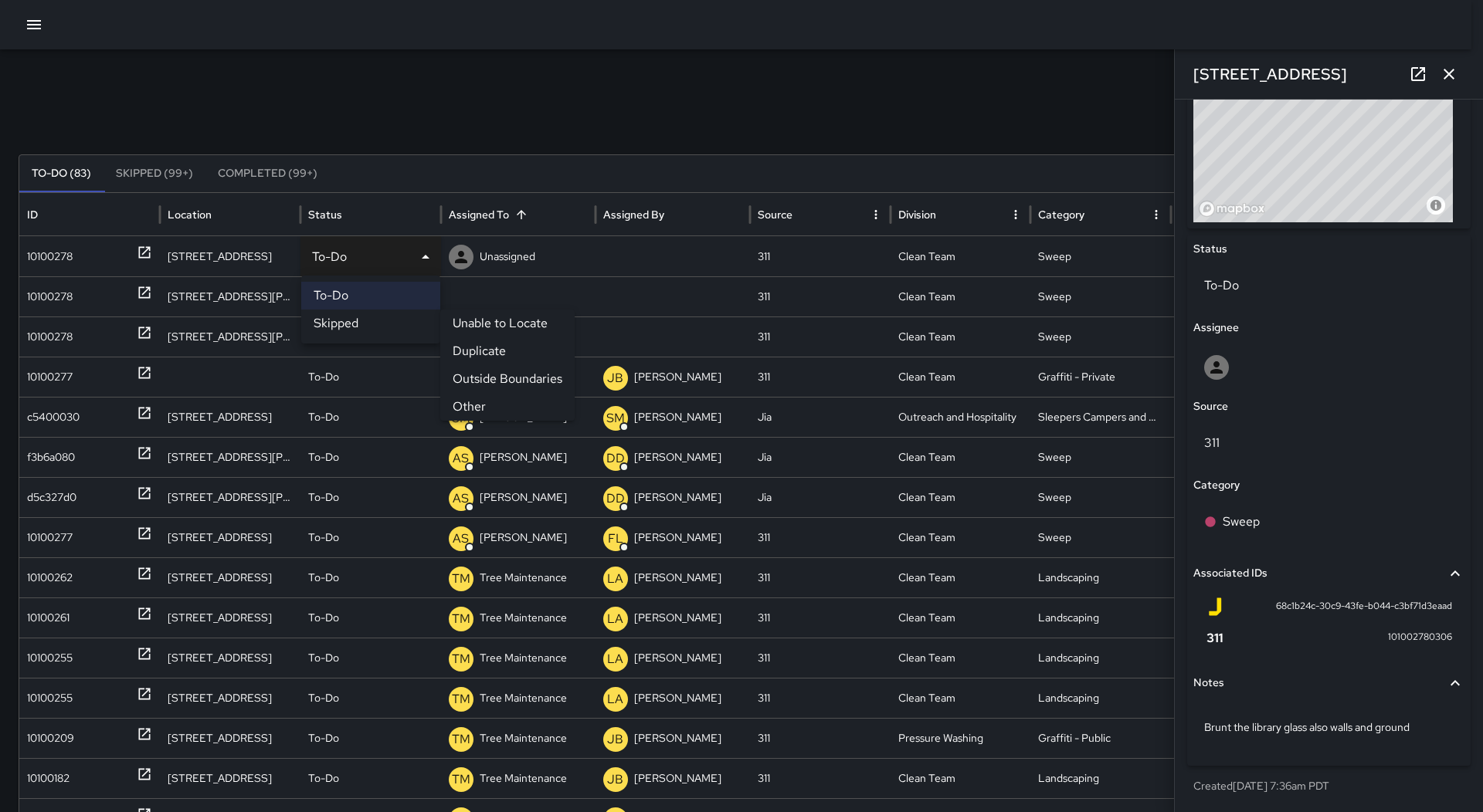
click at [475, 401] on li "Other" at bounding box center [508, 406] width 134 height 28
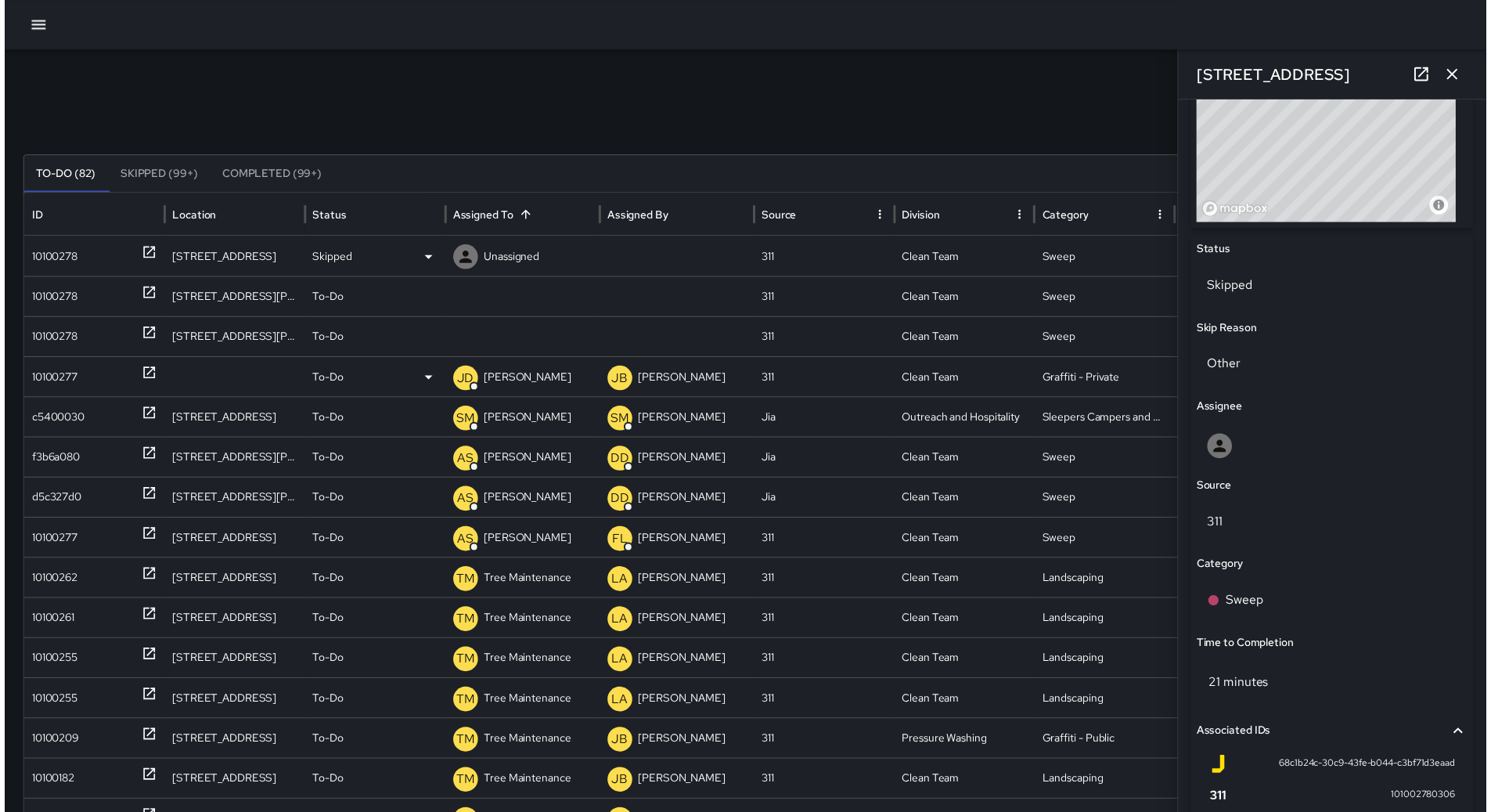
scroll to position [627, 0]
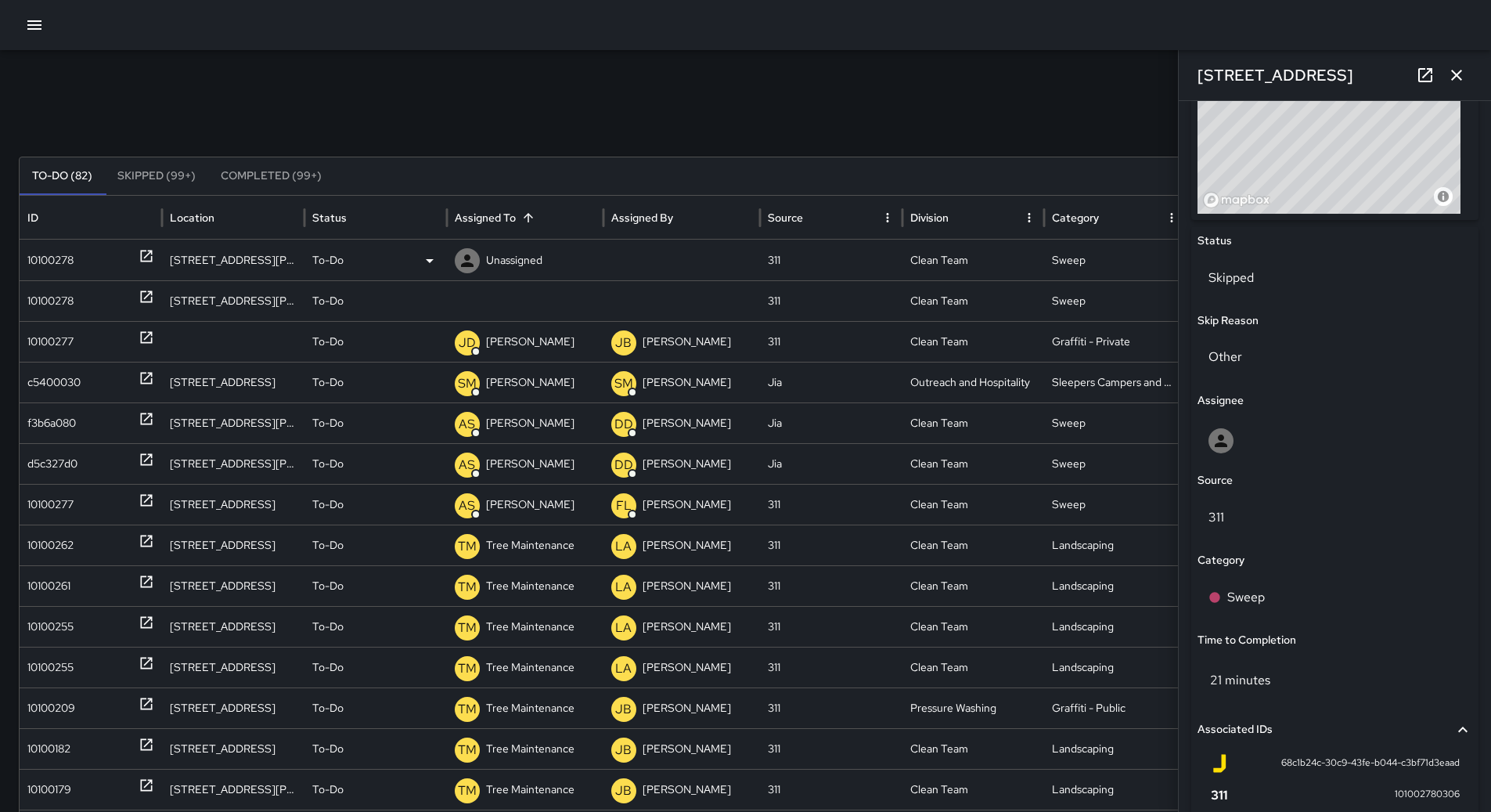
click at [102, 267] on div "10100278" at bounding box center [91, 259] width 127 height 40
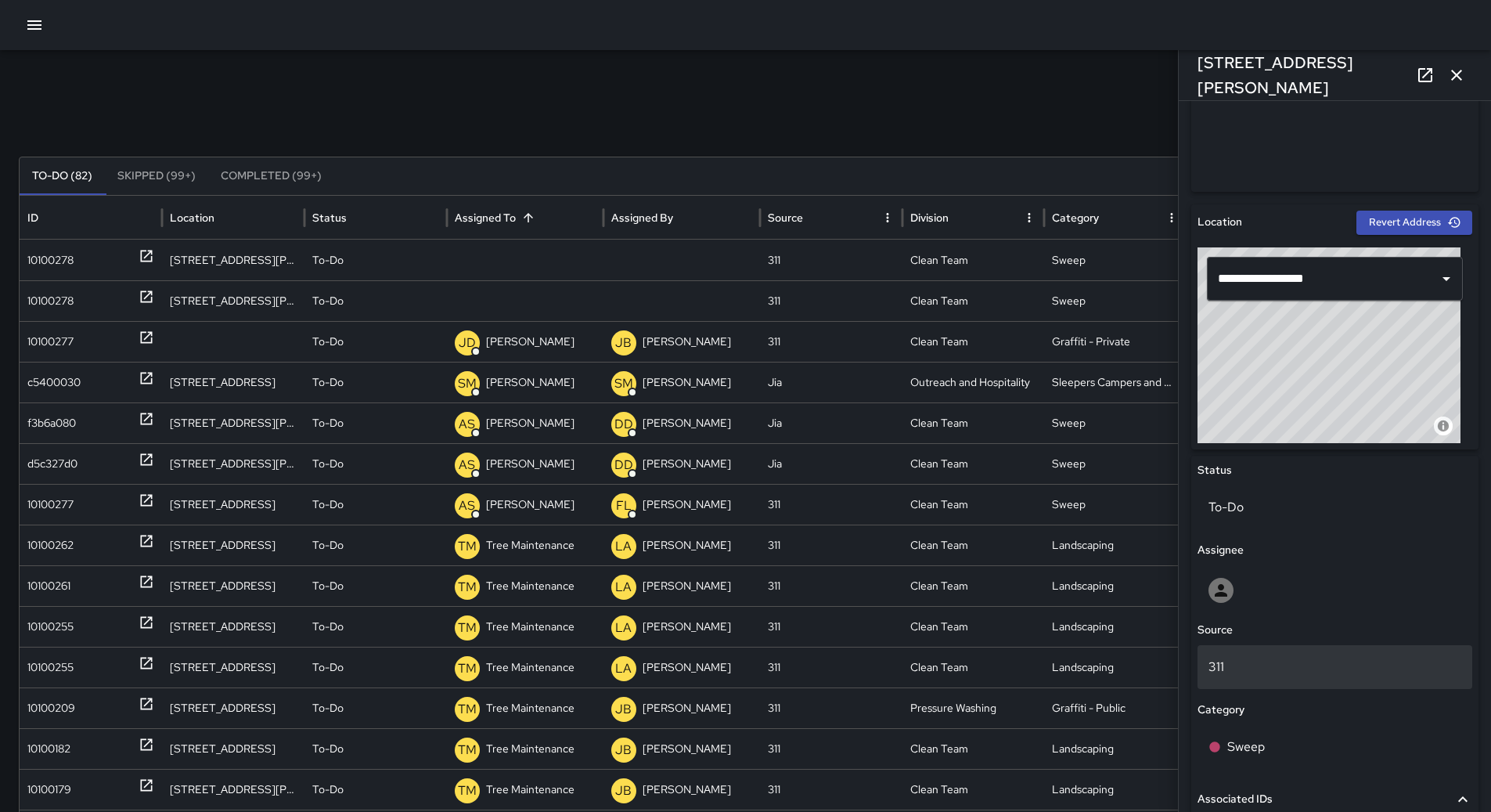
scroll to position [626, 0]
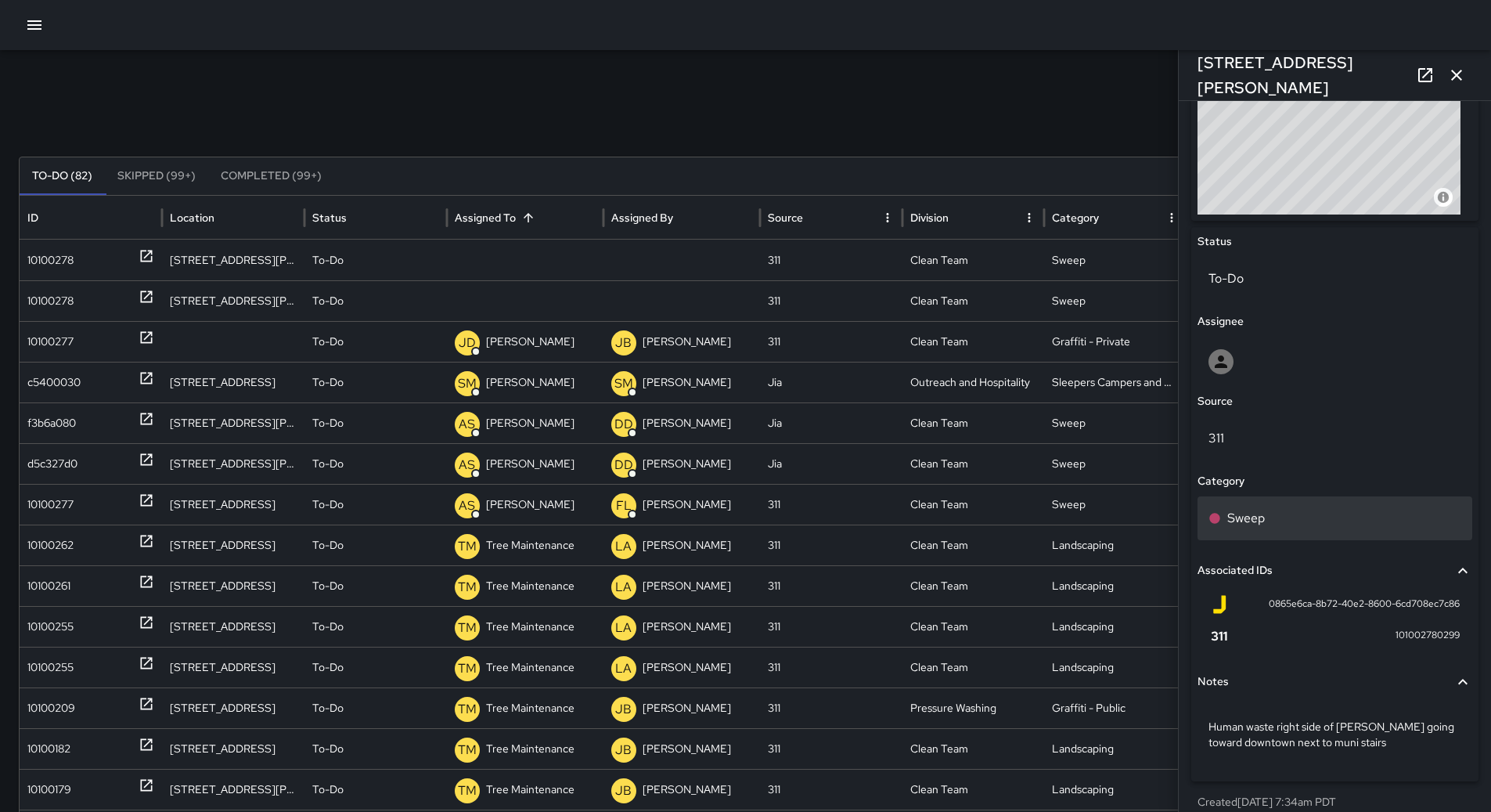
click at [1260, 521] on p "Sweep" at bounding box center [1246, 517] width 38 height 19
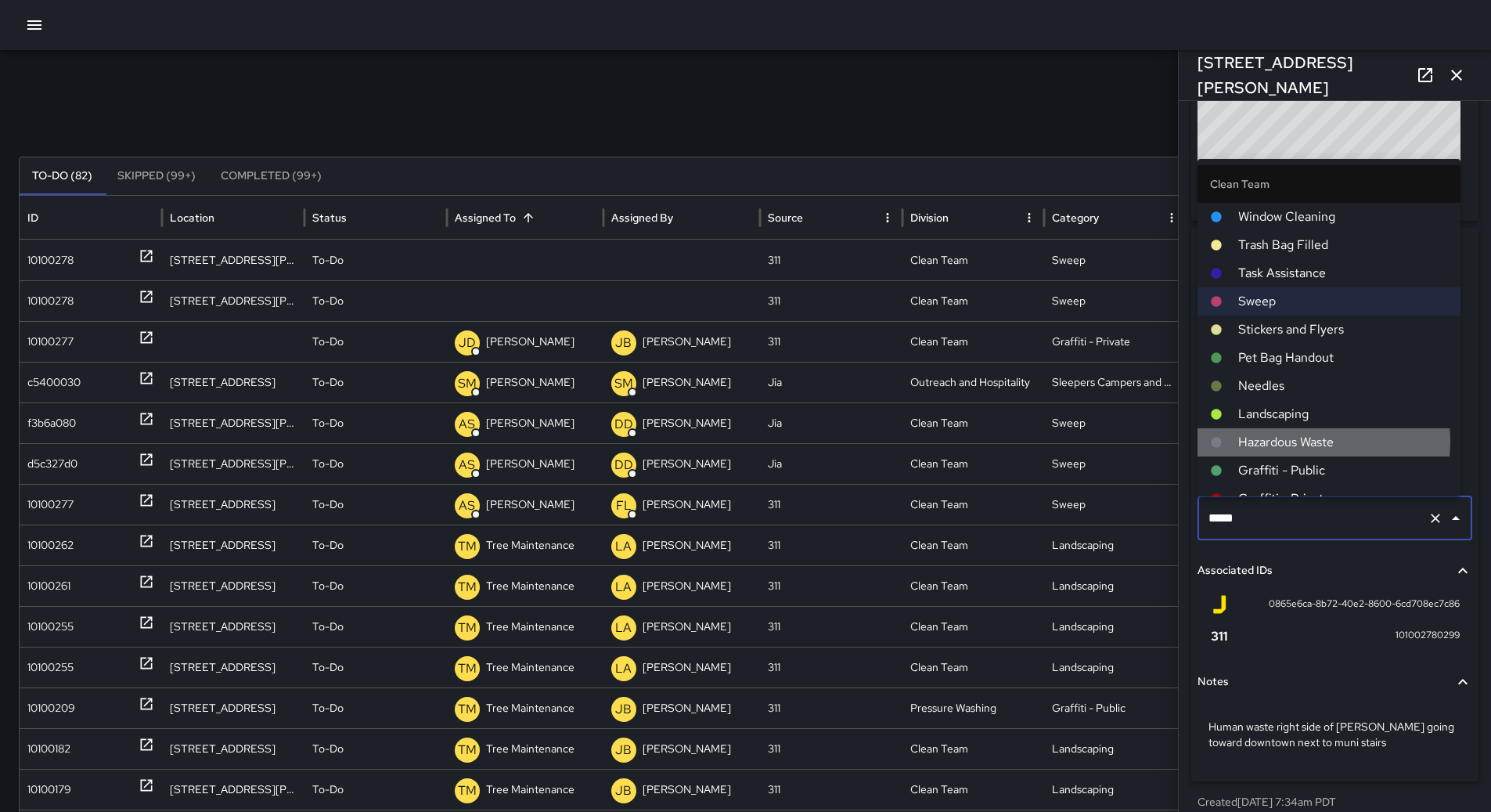
click at [1281, 437] on span "Hazardous Waste" at bounding box center [1344, 441] width 210 height 19
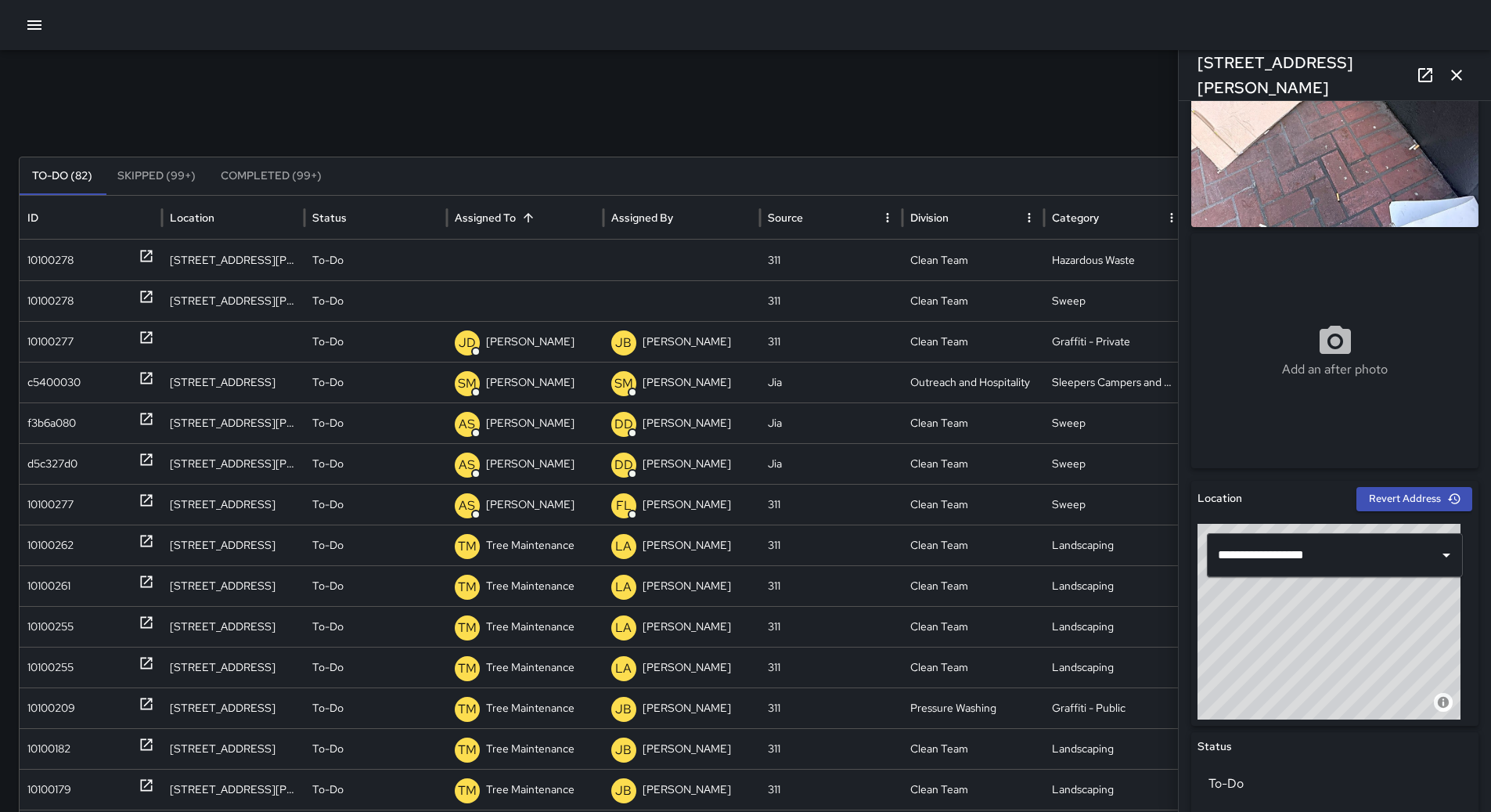
scroll to position [0, 0]
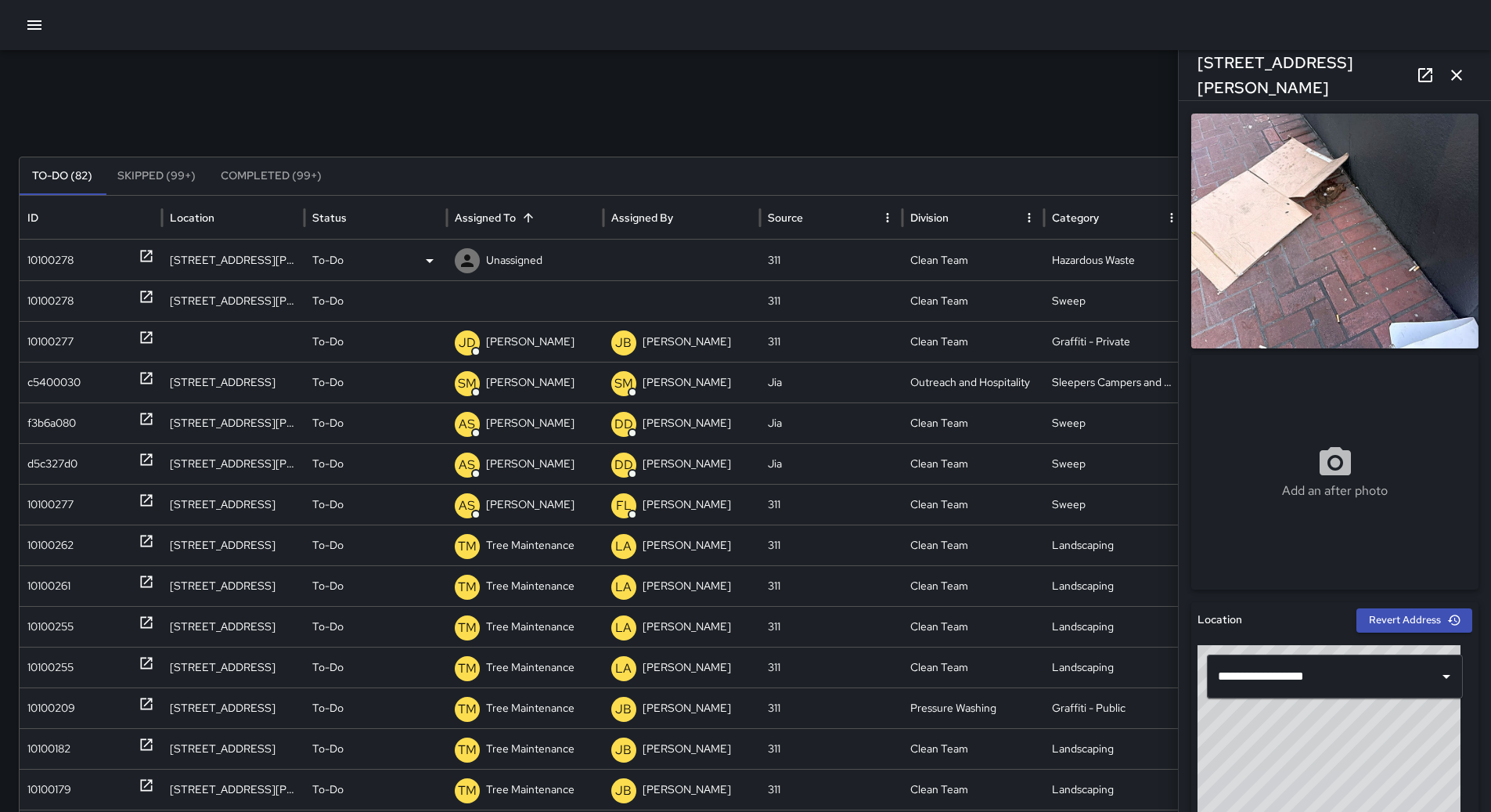
click at [504, 272] on p "Unassigned" at bounding box center [515, 259] width 56 height 40
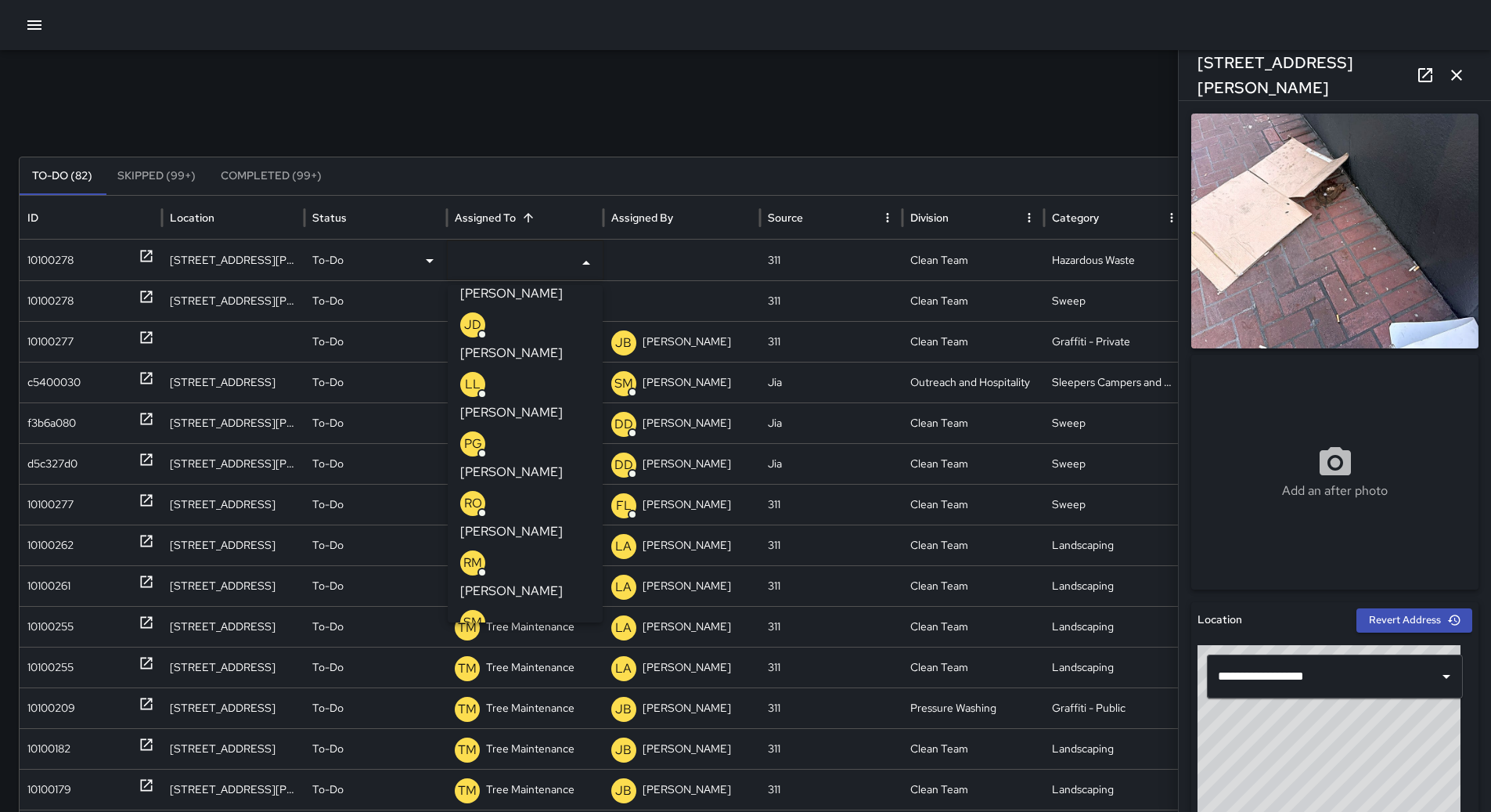
scroll to position [313, 0]
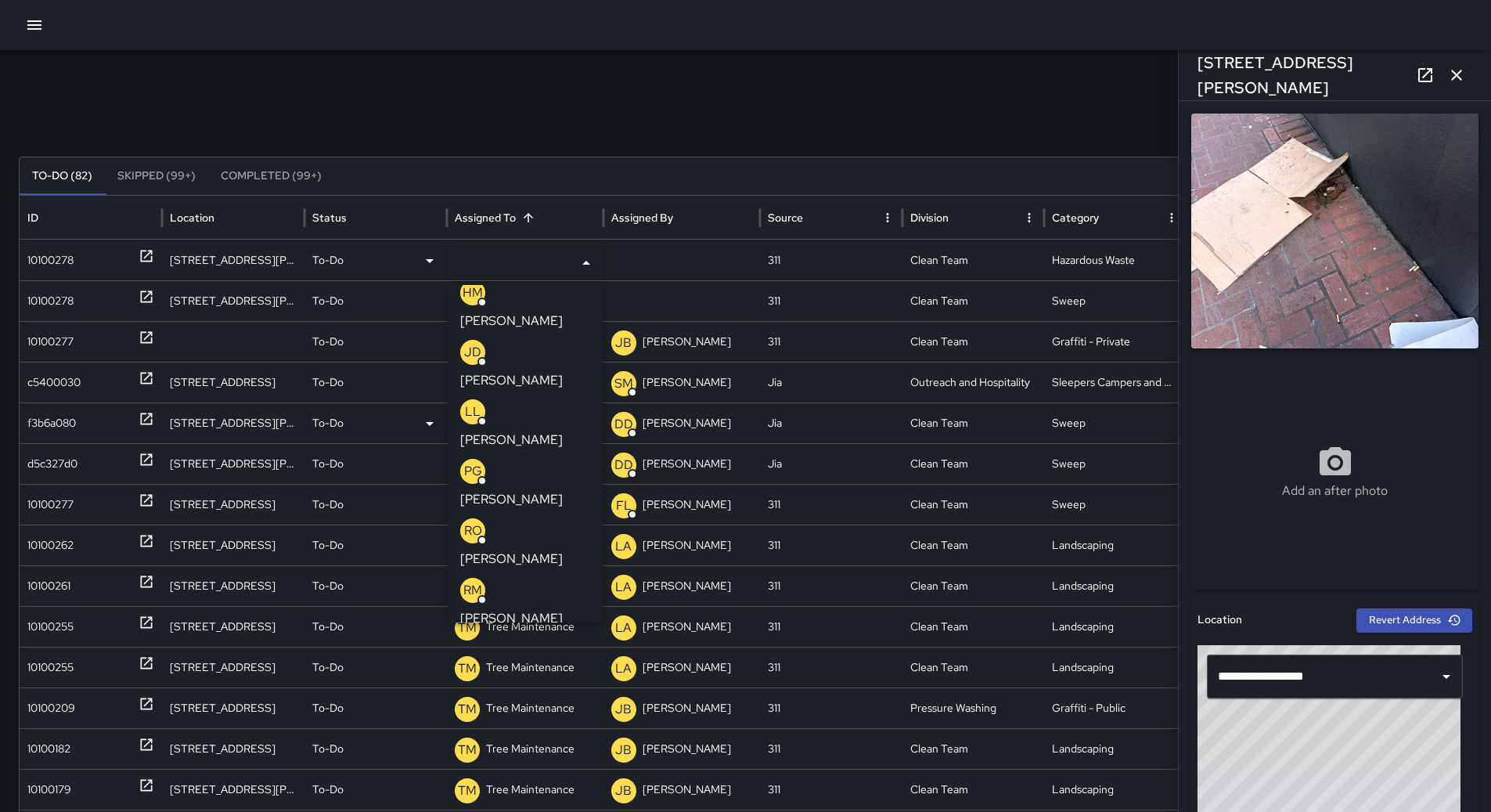
drag, startPoint x: 536, startPoint y: 363, endPoint x: 474, endPoint y: 363, distance: 62.0
click at [533, 609] on p "[PERSON_NAME]" at bounding box center [511, 618] width 102 height 19
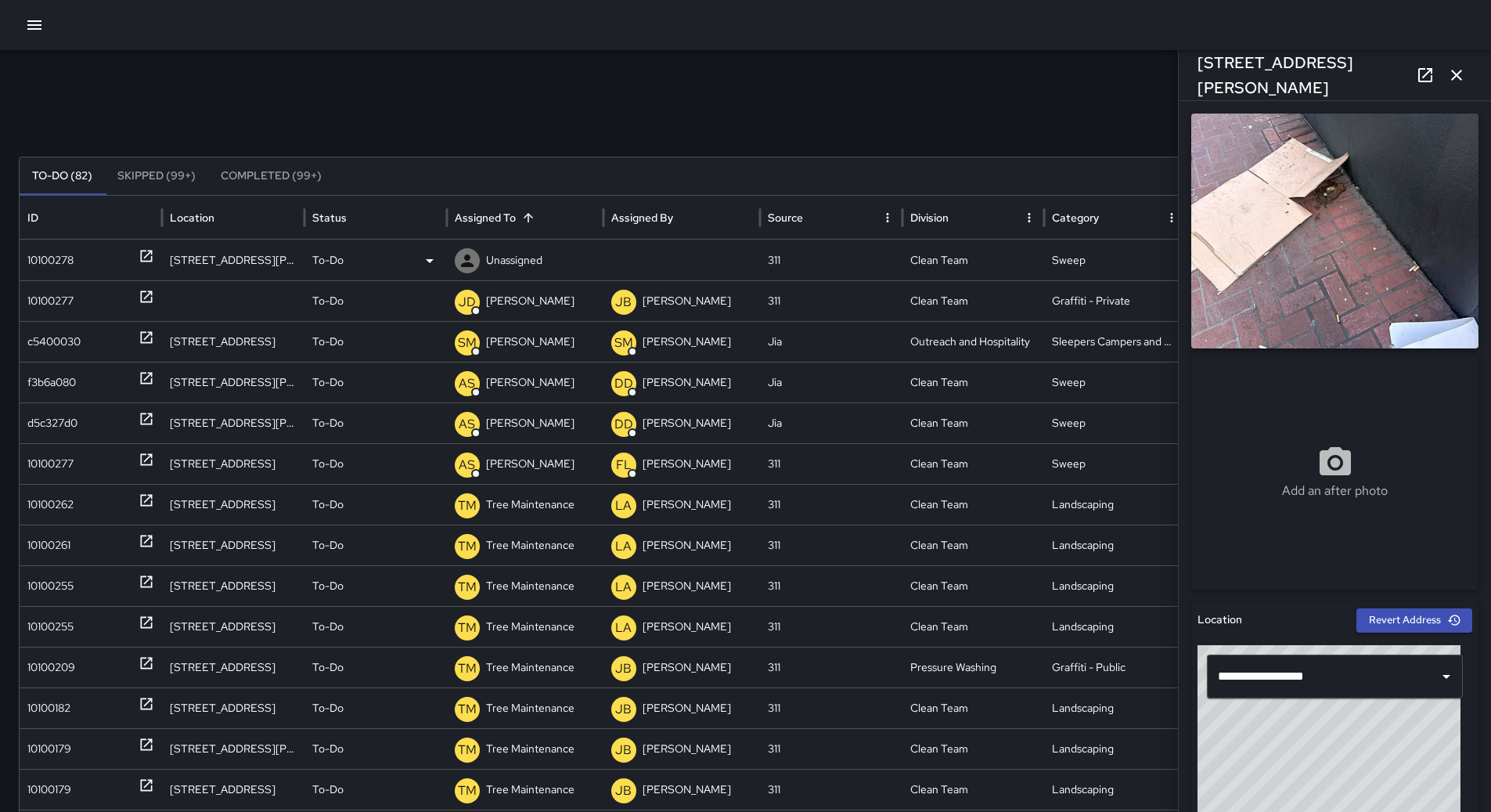
click at [81, 265] on div "10100278" at bounding box center [91, 259] width 127 height 40
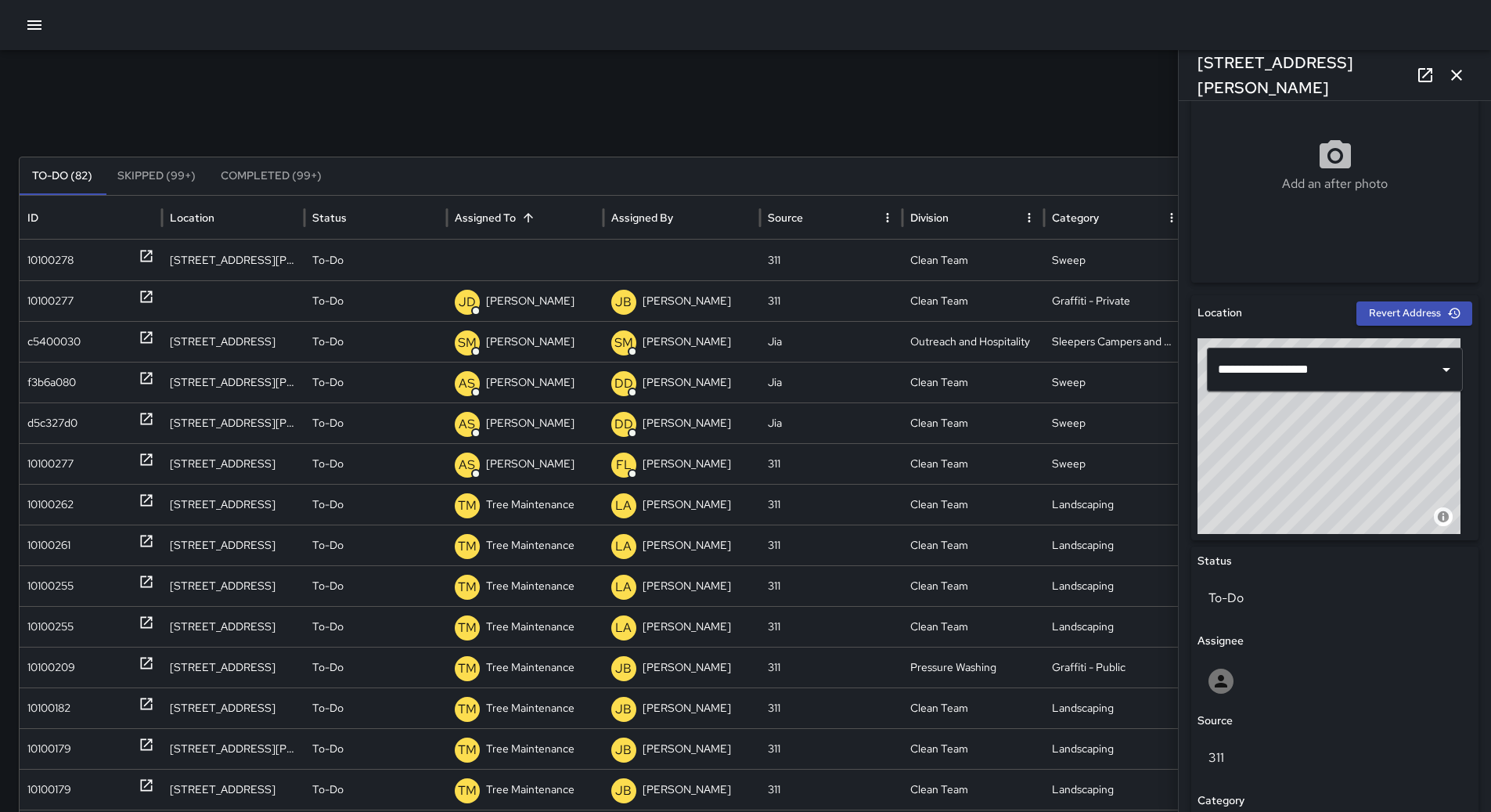
scroll to position [627, 0]
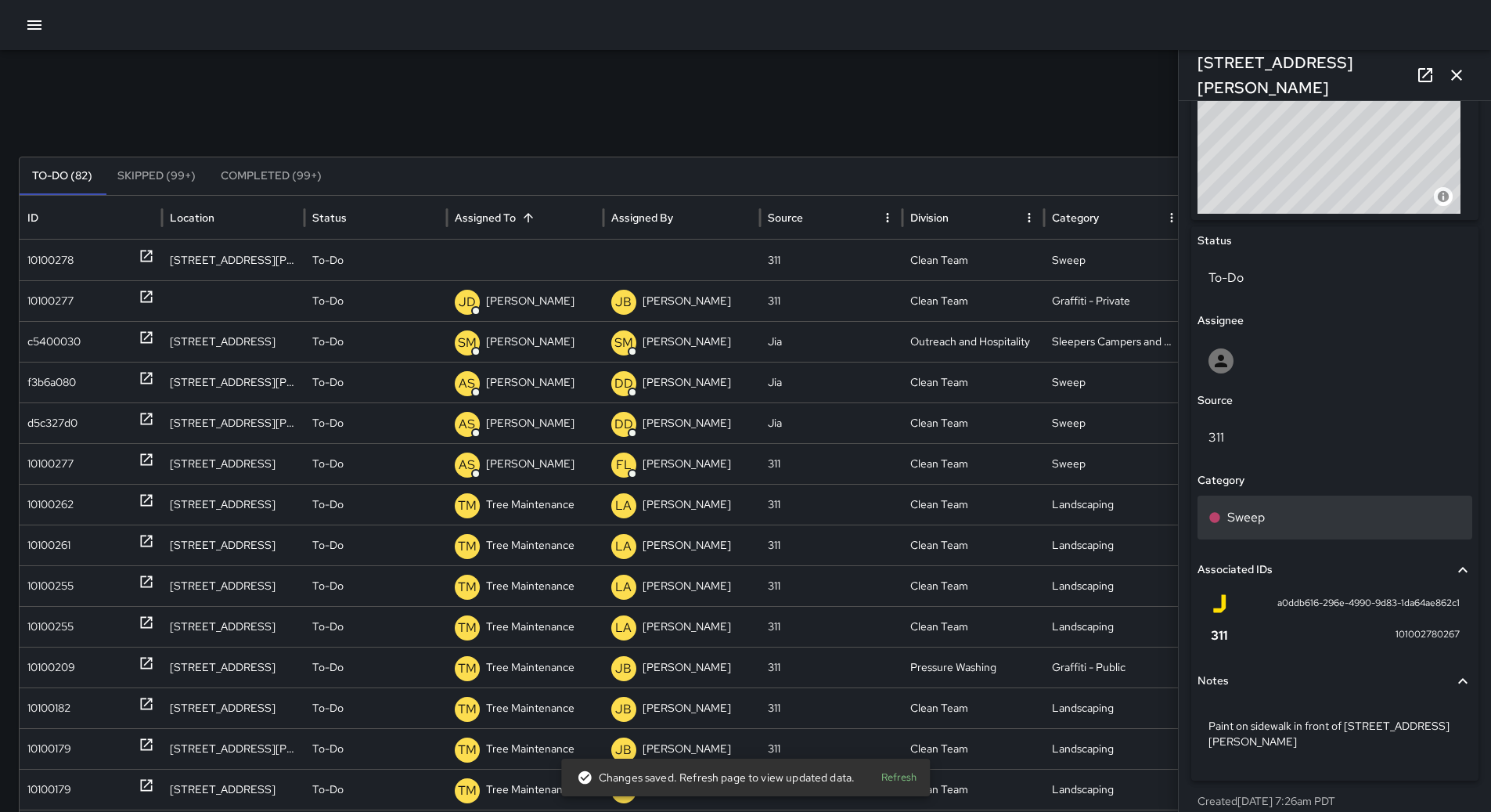
click at [1329, 521] on div "Sweep" at bounding box center [1335, 517] width 252 height 19
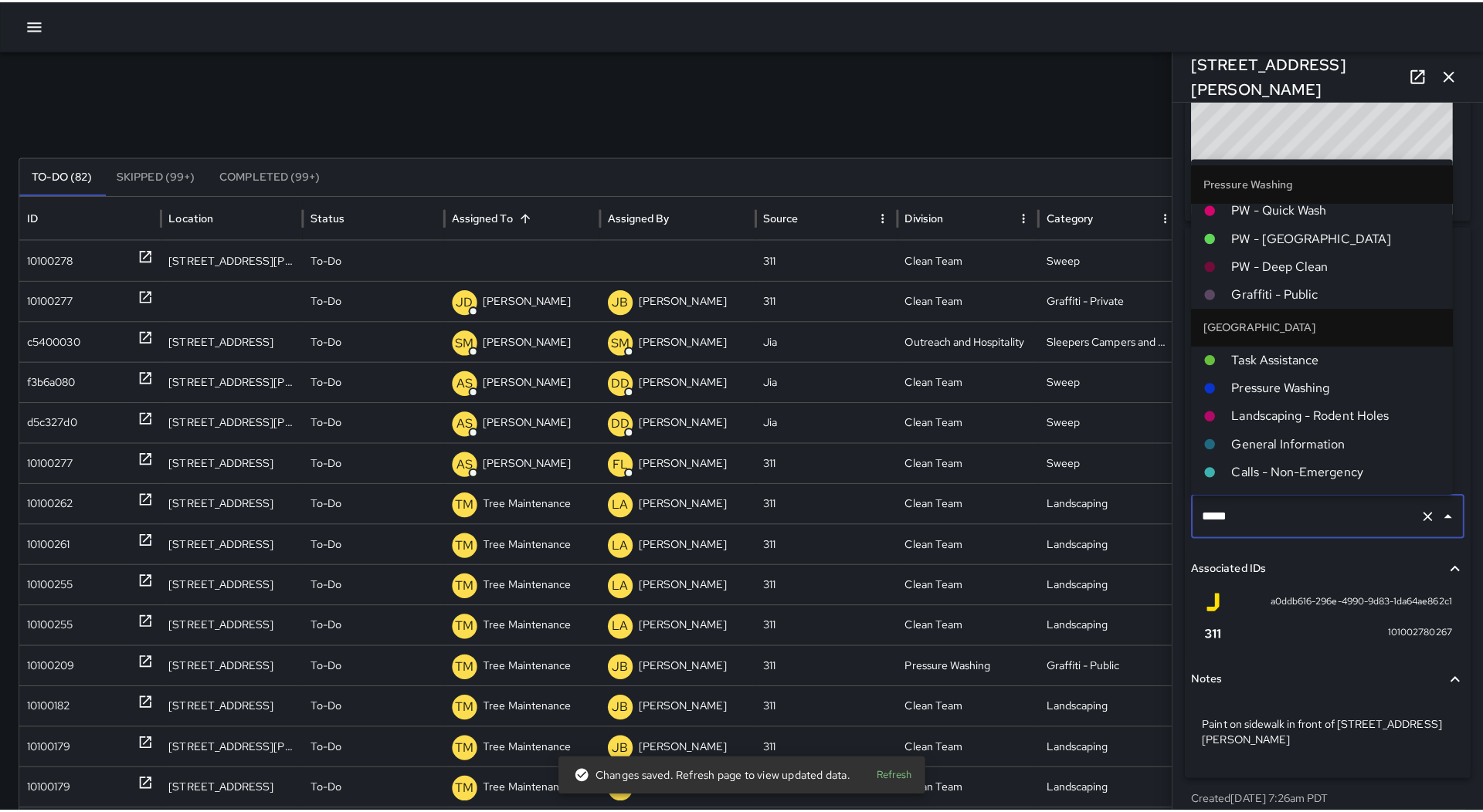
scroll to position [1061, 0]
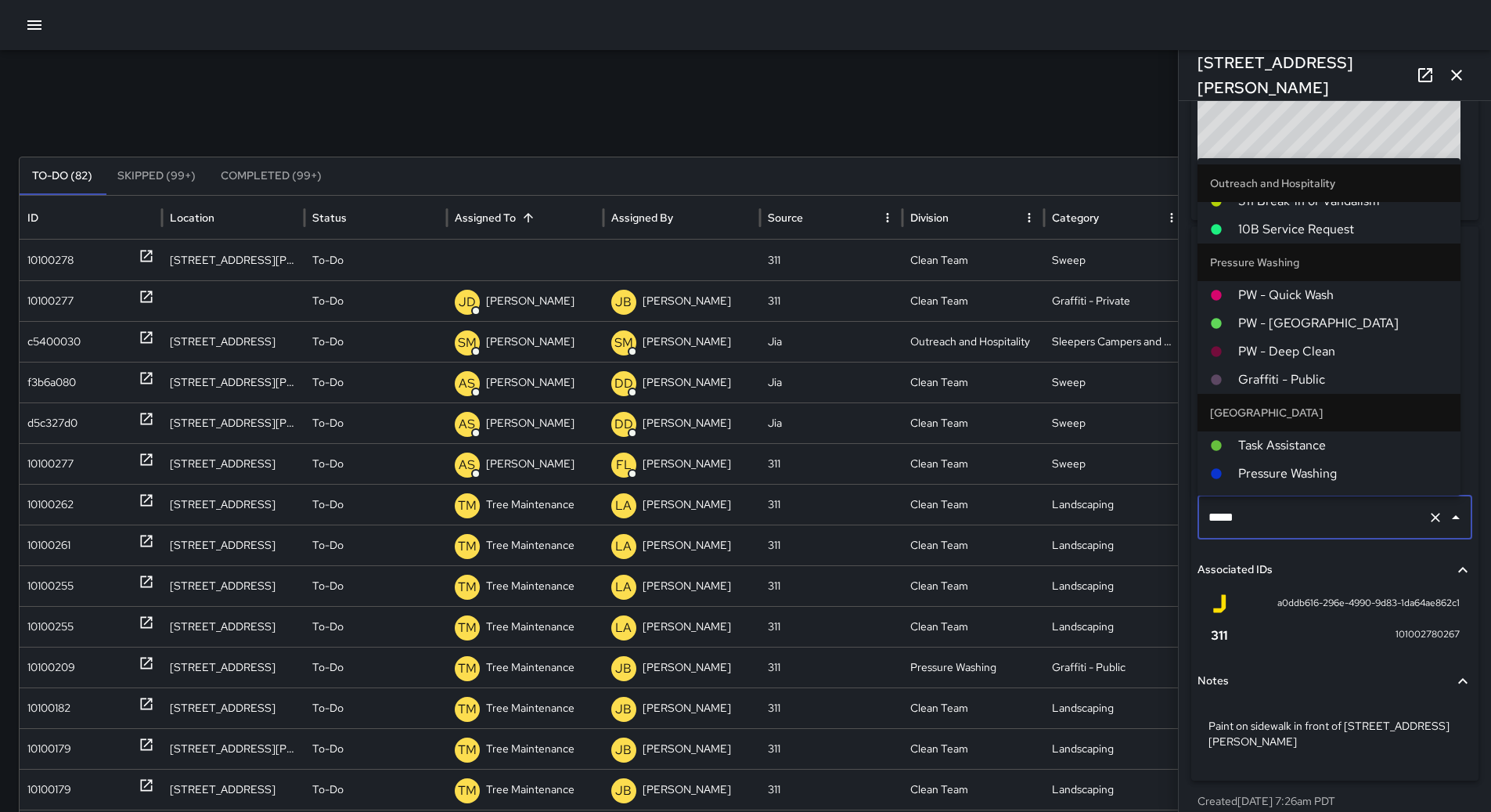
click at [1325, 365] on li "Graffiti - Public" at bounding box center [1329, 380] width 263 height 28
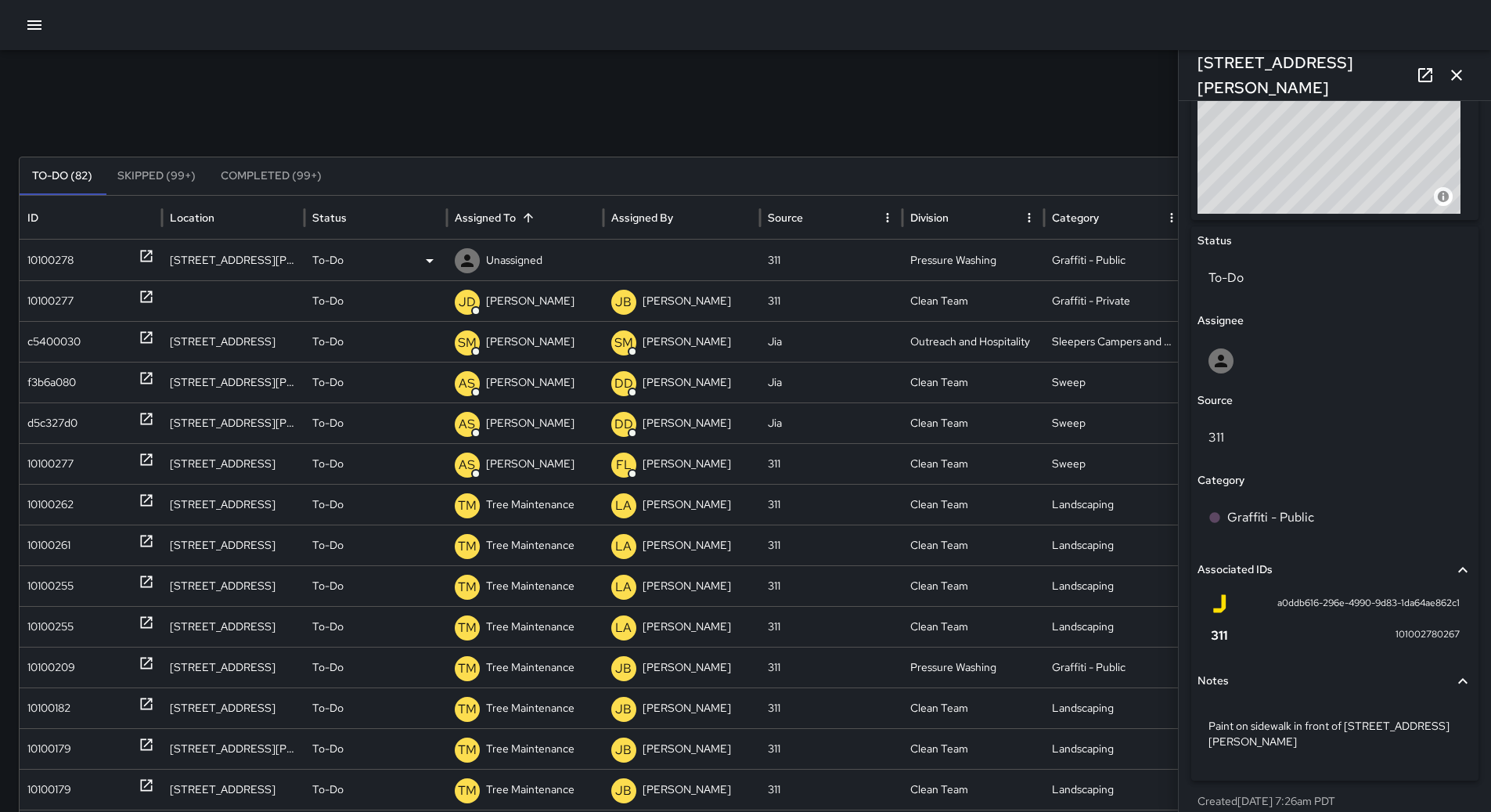
click at [530, 269] on p "Unassigned" at bounding box center [515, 259] width 56 height 40
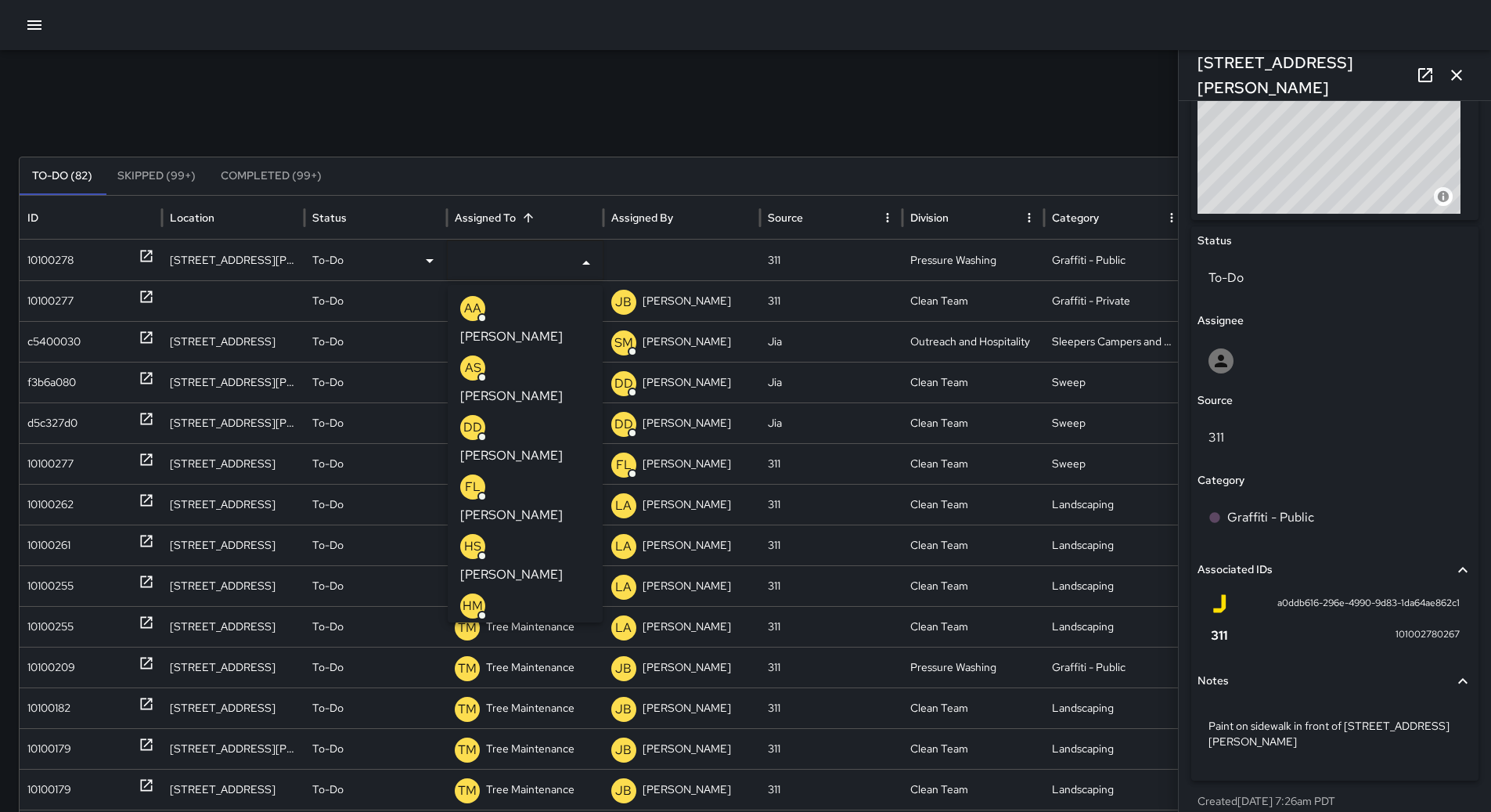
click at [528, 684] on p "[PERSON_NAME]" at bounding box center [511, 693] width 102 height 19
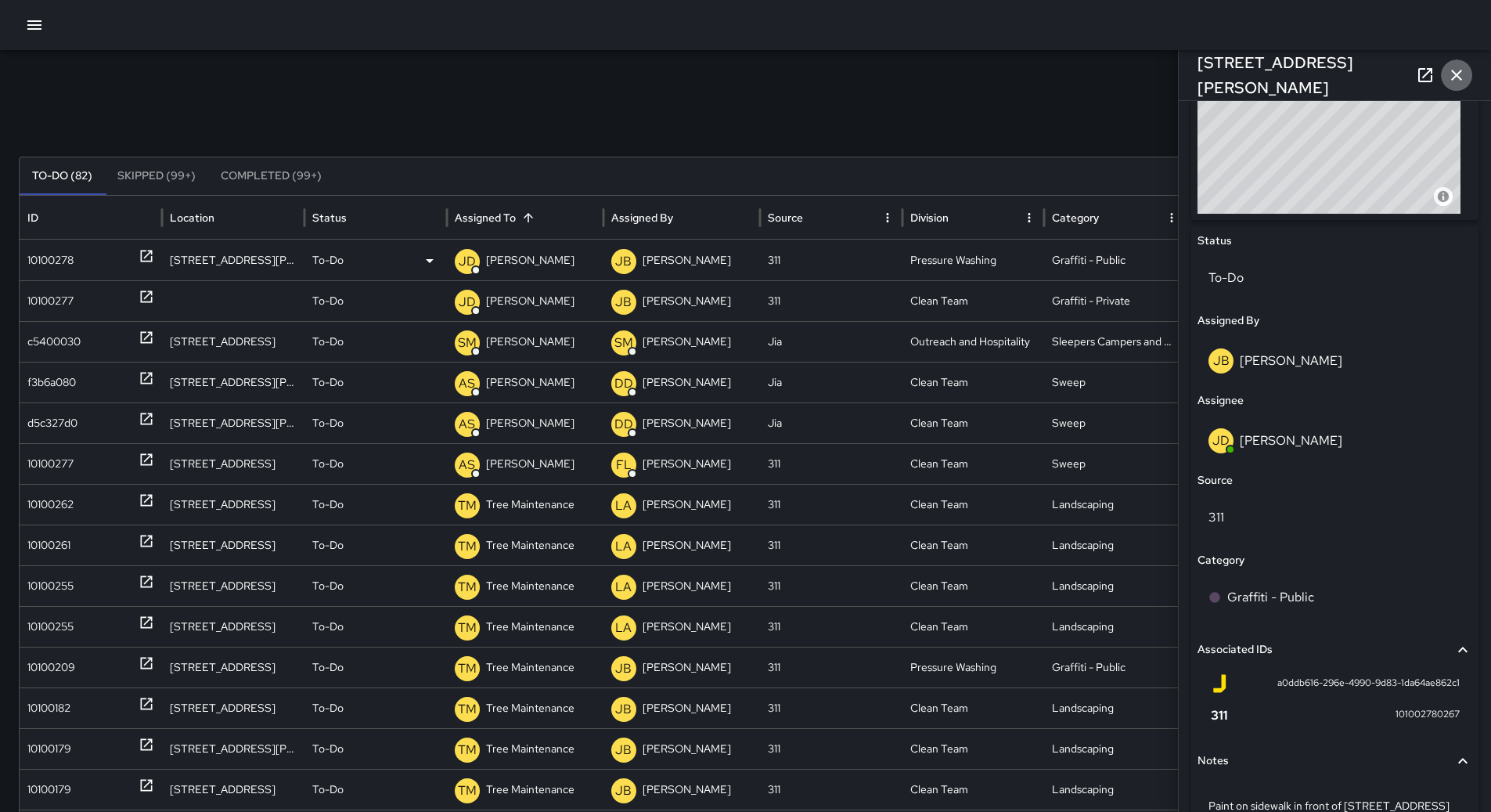
drag, startPoint x: 1466, startPoint y: 80, endPoint x: 1163, endPoint y: 42, distance: 305.4
click at [1465, 80] on button "button" at bounding box center [1457, 74] width 31 height 31
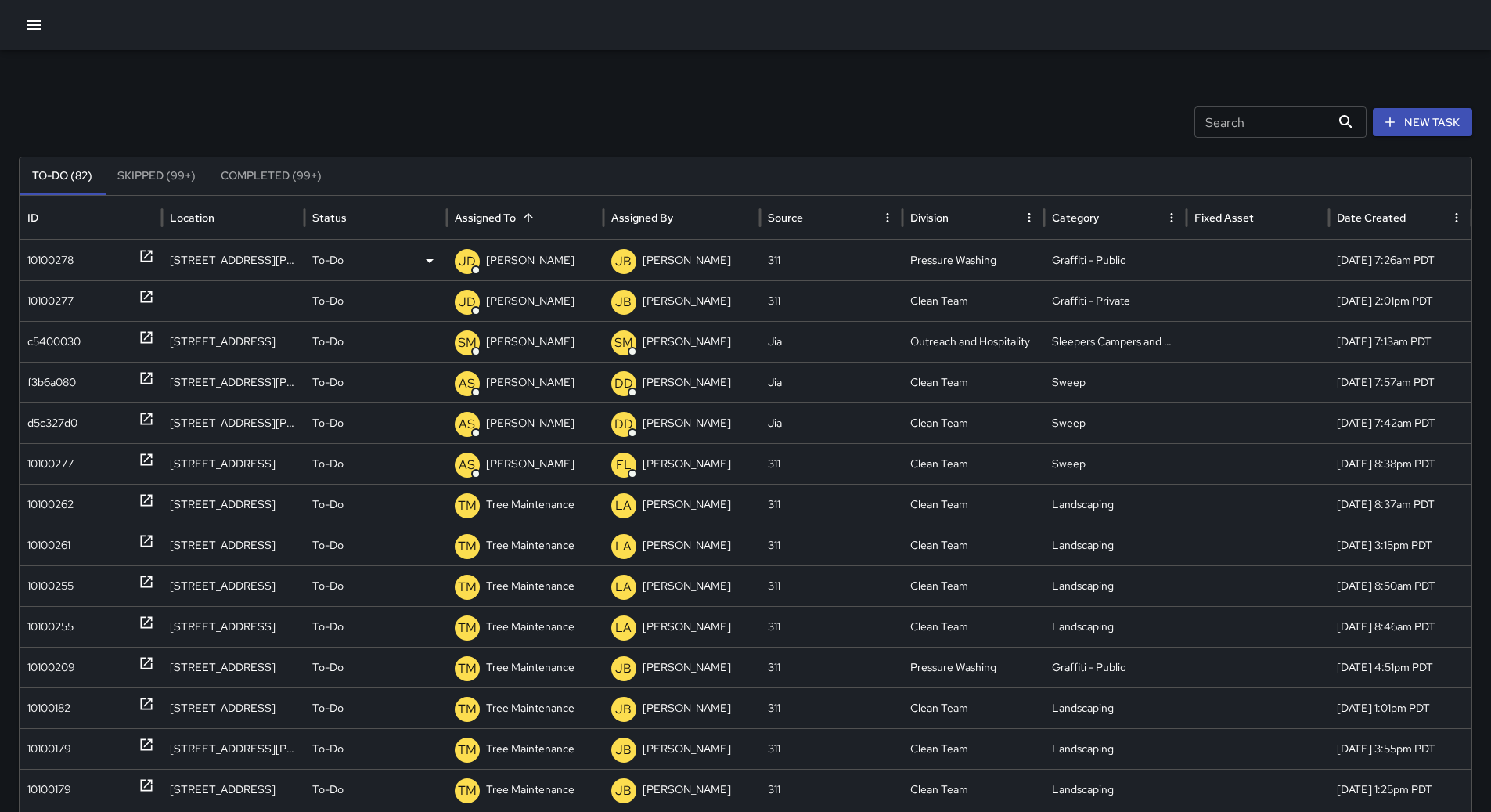
click at [28, 21] on icon "button" at bounding box center [34, 25] width 14 height 10
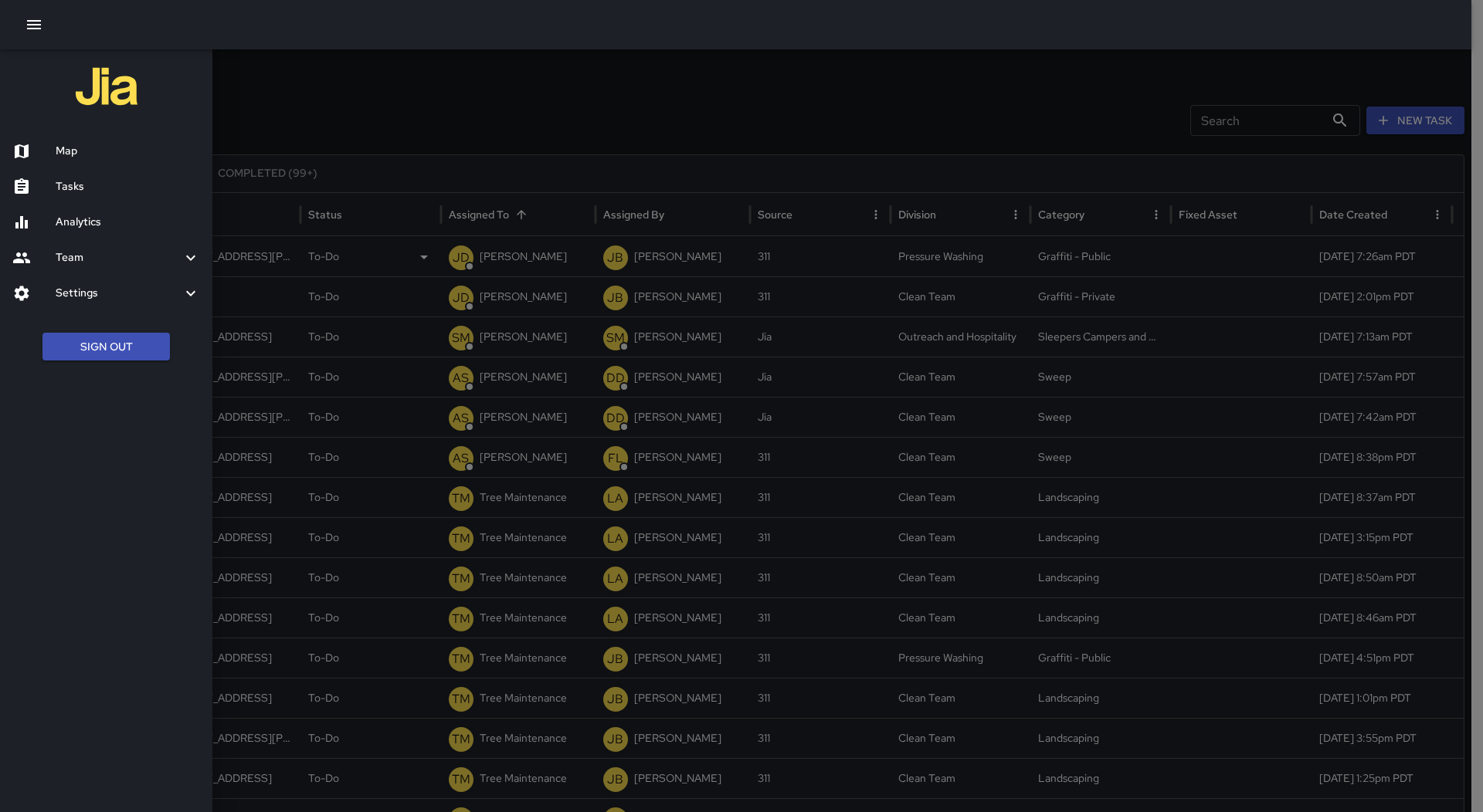
click at [78, 138] on div "Map" at bounding box center [106, 151] width 212 height 36
